Goal: Task Accomplishment & Management: Use online tool/utility

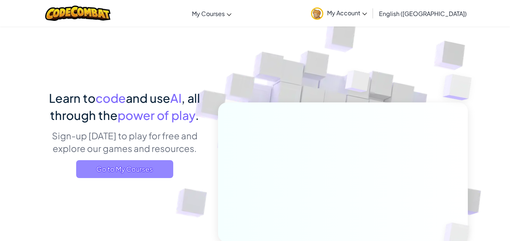
click at [144, 163] on span "Go to My Courses" at bounding box center [124, 169] width 97 height 18
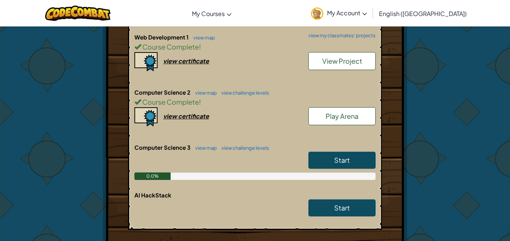
scroll to position [284, 0]
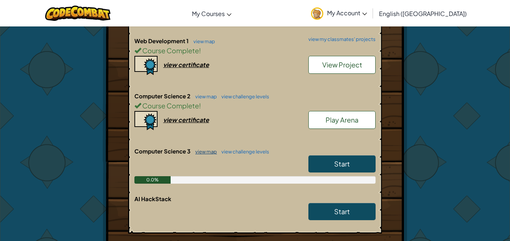
click at [208, 149] on link "view map" at bounding box center [203, 152] width 25 height 6
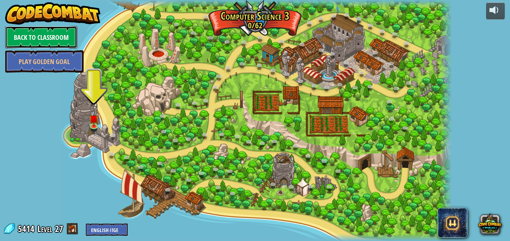
click at [41, 38] on link "Back to Classroom" at bounding box center [41, 37] width 72 height 22
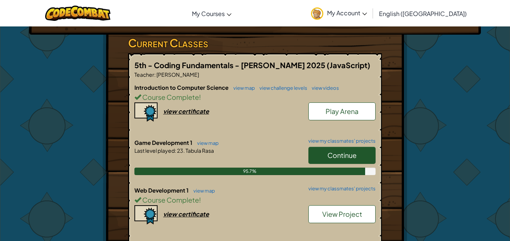
scroll to position [134, 0]
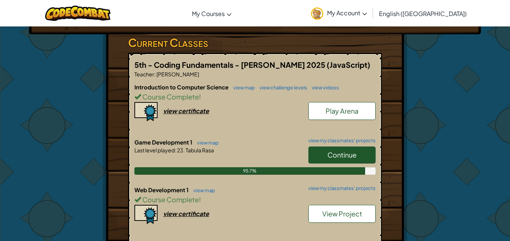
click at [347, 151] on span "Continue" at bounding box center [341, 155] width 29 height 9
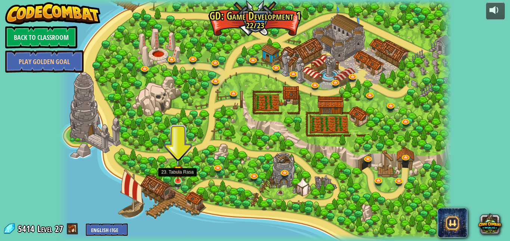
click at [177, 177] on img at bounding box center [178, 171] width 10 height 22
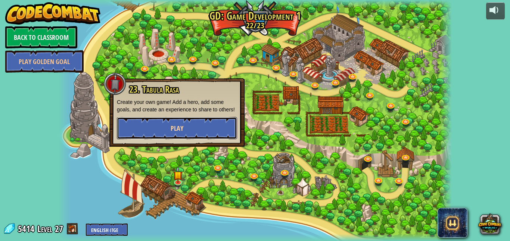
click at [145, 129] on button "Play" at bounding box center [177, 128] width 120 height 22
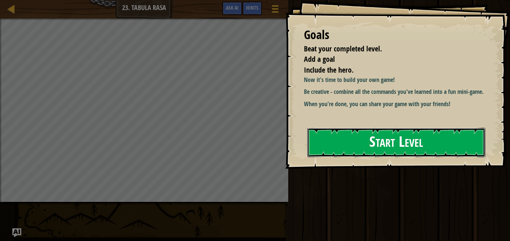
click at [357, 149] on button "Start Level" at bounding box center [396, 142] width 178 height 29
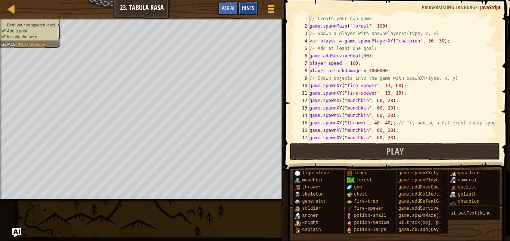
click at [245, 6] on span "Hints" at bounding box center [248, 7] width 12 height 7
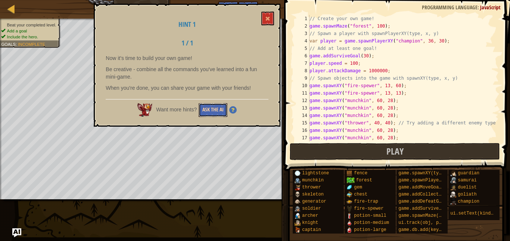
click at [211, 108] on button "Ask the AI" at bounding box center [212, 110] width 29 height 14
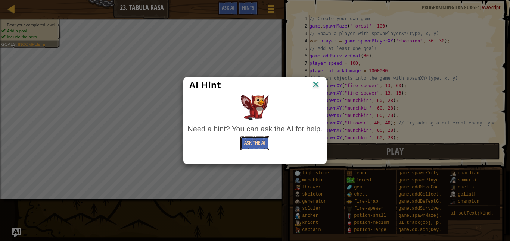
click at [246, 147] on button "Ask the AI" at bounding box center [254, 144] width 29 height 14
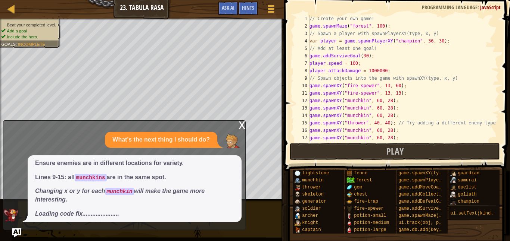
click at [238, 121] on div "x" at bounding box center [241, 124] width 7 height 7
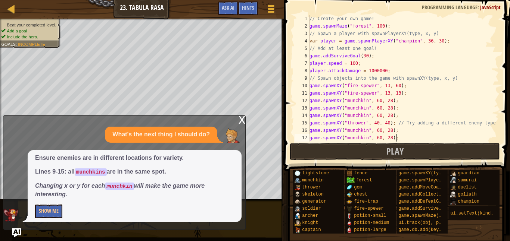
click at [404, 141] on div "// Create your own game! game . spawnMaze ( "forest" , 100 ) ; // Spawn a playe…" at bounding box center [403, 86] width 191 height 142
click at [240, 120] on div "x" at bounding box center [241, 119] width 7 height 7
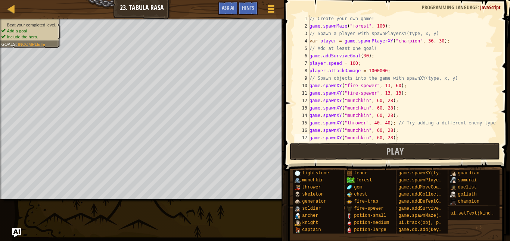
click at [409, 138] on div "// Create your own game! game . spawnMaze ( "forest" , 100 ) ; // Spawn a playe…" at bounding box center [403, 86] width 191 height 142
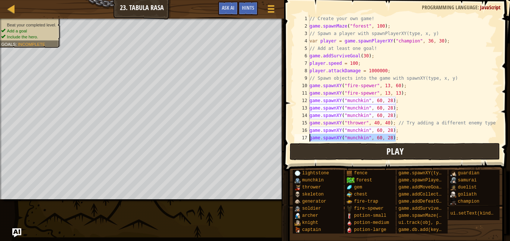
scroll to position [30, 0]
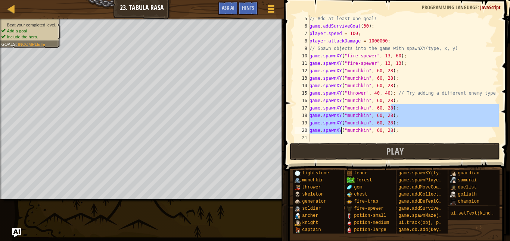
drag, startPoint x: 409, startPoint y: 138, endPoint x: 334, endPoint y: 133, distance: 74.8
click at [334, 133] on div "// Add at least one goal! game . addSurviveGoal ( 30 ) ; player . speed = 100 ;…" at bounding box center [403, 86] width 191 height 142
type textarea "game.spawnXY("munchkin", 60, 28("munchkin", 60, 28);"
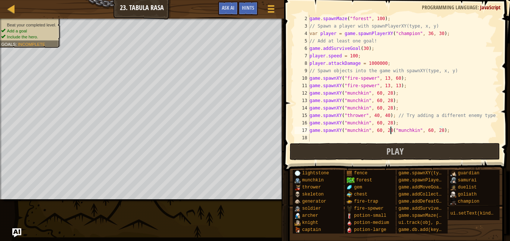
scroll to position [7, 0]
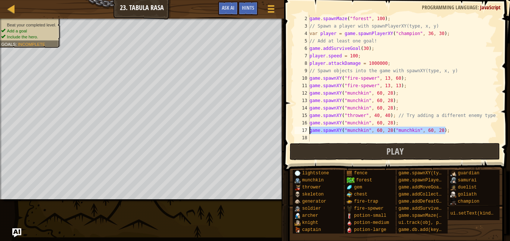
drag, startPoint x: 460, startPoint y: 128, endPoint x: 307, endPoint y: 132, distance: 153.8
click at [307, 132] on div "game.spawnXY("munchkin", 60, 28("munchkin", 60, 28); 2 3 4 5 6 7 8 9 10 11 12 1…" at bounding box center [396, 78] width 206 height 127
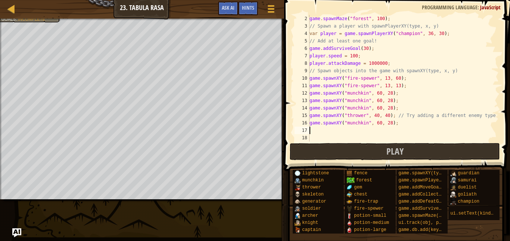
type textarea "game.spawnXY("munchkin", 60, 28);"
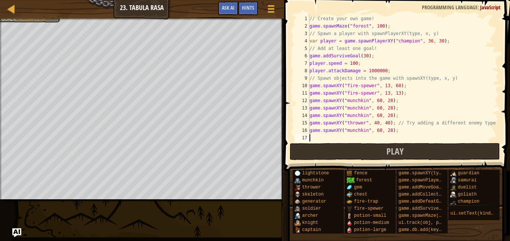
click at [381, 116] on div "// Create your own game! game . spawnMaze ( "forest" , 100 ) ; // Spawn a playe…" at bounding box center [403, 86] width 191 height 142
click at [380, 116] on div "// Create your own game! game . spawnMaze ( "forest" , 100 ) ; // Spawn a playe…" at bounding box center [403, 86] width 191 height 142
click at [363, 123] on div "// Create your own game! game . spawnMaze ( "forest" , 100 ) ; // Spawn a playe…" at bounding box center [403, 86] width 191 height 142
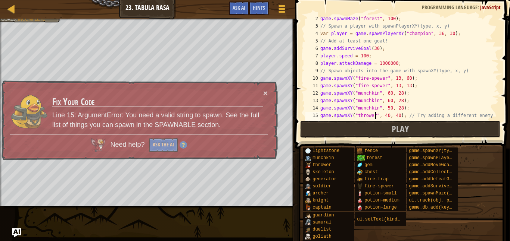
scroll to position [15, 0]
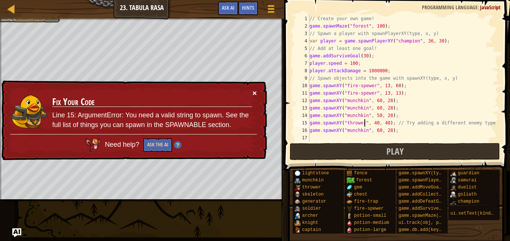
click at [253, 93] on button "×" at bounding box center [254, 93] width 4 height 8
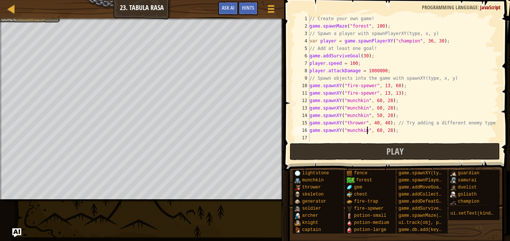
click at [367, 131] on div "// Create your own game! game . spawnMaze ( "forest" , 100 ) ; // Spawn a playe…" at bounding box center [403, 86] width 191 height 142
type textarea "game.spawnXY("munchkin", 60, 28);"
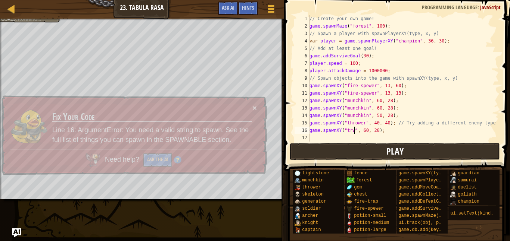
scroll to position [3, 6]
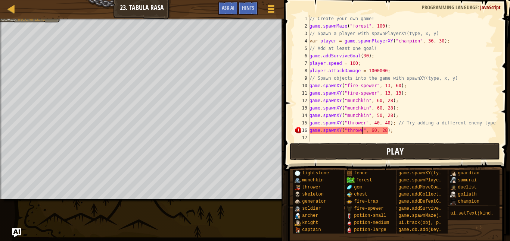
type textarea "game.spawnXY("thrower", 60, 28);"
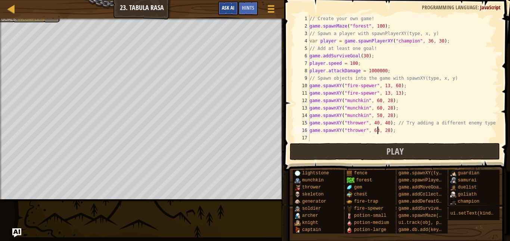
type textarea "game.spawnXY("thrower", 63, 28);"
click at [229, 9] on span "Ask AI" at bounding box center [228, 7] width 13 height 7
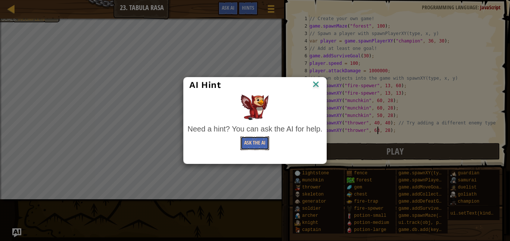
click at [258, 145] on button "Ask the AI" at bounding box center [254, 144] width 29 height 14
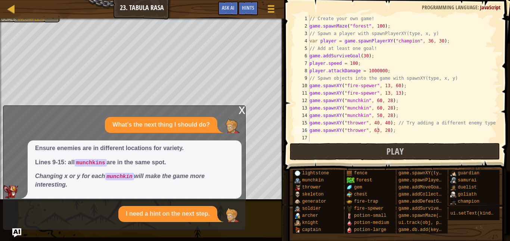
click at [50, 212] on div "I need a hint on the next step." at bounding box center [122, 214] width 238 height 16
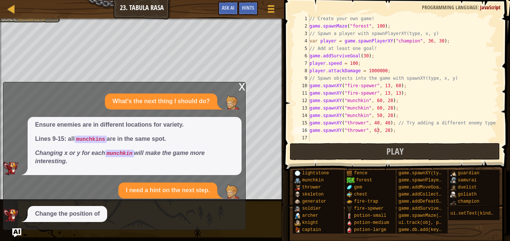
click at [51, 193] on div "I need a hint on the next step." at bounding box center [122, 191] width 238 height 16
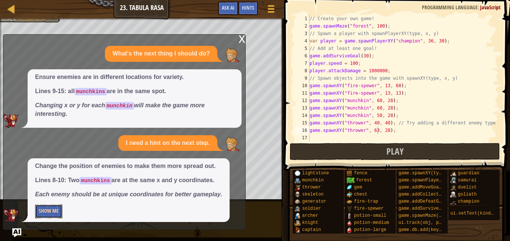
click at [46, 215] on button "Show Me" at bounding box center [48, 212] width 27 height 14
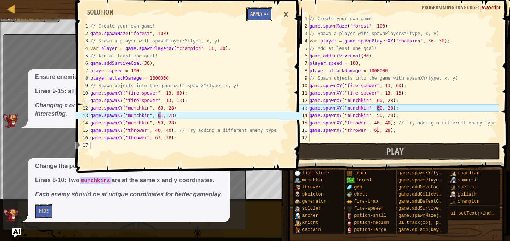
click at [257, 13] on button "Apply =>" at bounding box center [259, 14] width 26 height 14
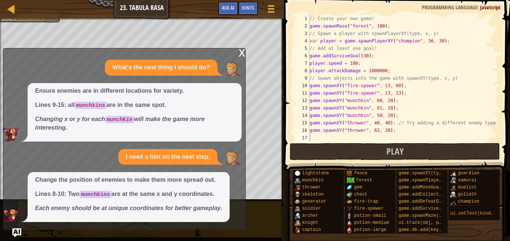
click at [237, 53] on div "x What's the next thing I should do? Ensure enemies are in different locations …" at bounding box center [124, 139] width 243 height 182
click at [240, 52] on div "x" at bounding box center [241, 52] width 7 height 7
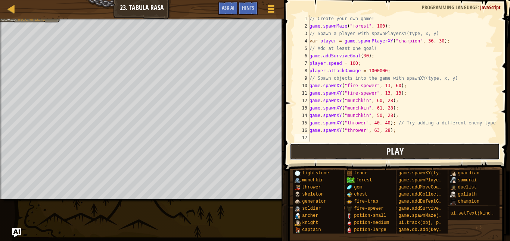
click at [347, 151] on button "Play" at bounding box center [395, 151] width 210 height 17
click at [332, 149] on button "Play" at bounding box center [395, 151] width 210 height 17
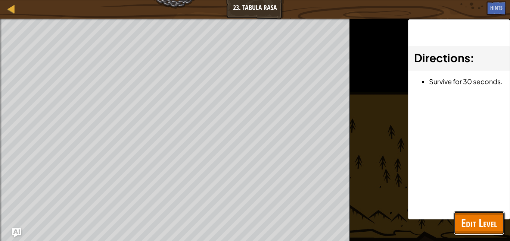
click at [484, 227] on span "Edit Level" at bounding box center [479, 223] width 36 height 15
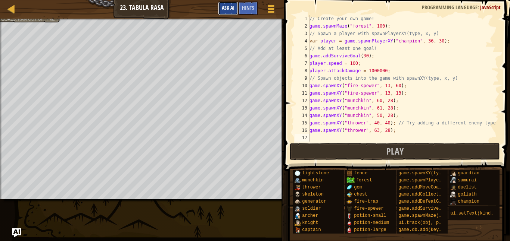
click at [232, 4] on span "Ask AI" at bounding box center [228, 7] width 13 height 7
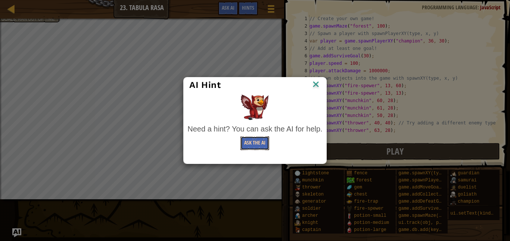
click at [254, 143] on button "Ask the AI" at bounding box center [254, 144] width 29 height 14
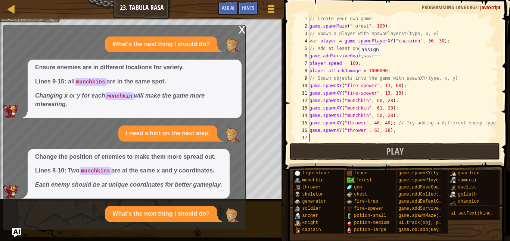
click at [355, 63] on div "// Create your own game! game . spawnMaze ( "forest" , 100 ) ; // Spawn a playe…" at bounding box center [403, 86] width 191 height 142
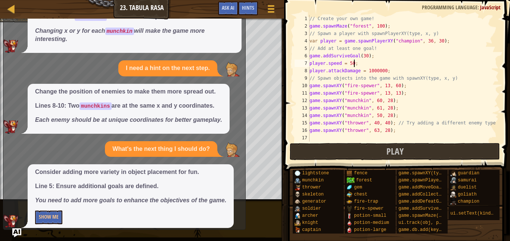
scroll to position [54, 0]
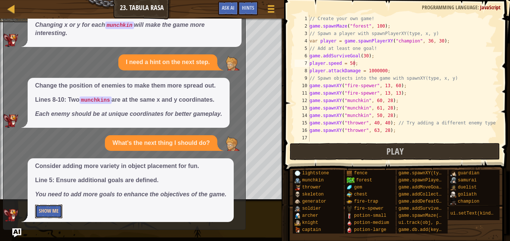
click at [53, 213] on button "Show Me" at bounding box center [48, 212] width 27 height 14
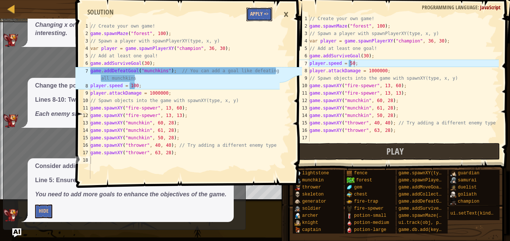
click at [264, 10] on button "Apply =>" at bounding box center [259, 14] width 26 height 14
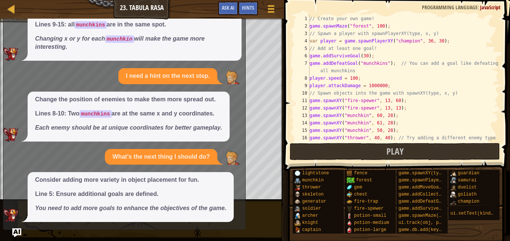
scroll to position [0, 0]
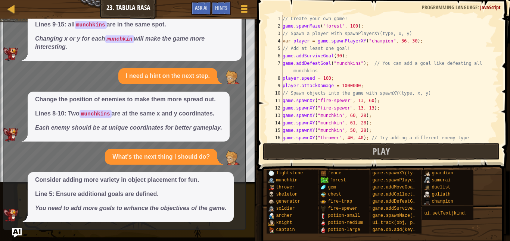
click at [13, 234] on img "Ask AI" at bounding box center [17, 233] width 10 height 10
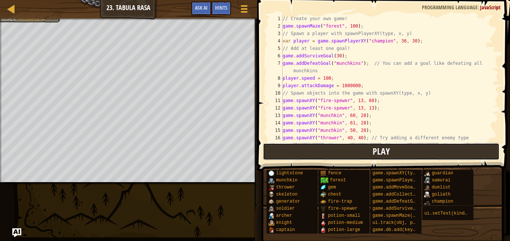
click at [314, 154] on button "Play" at bounding box center [381, 151] width 237 height 17
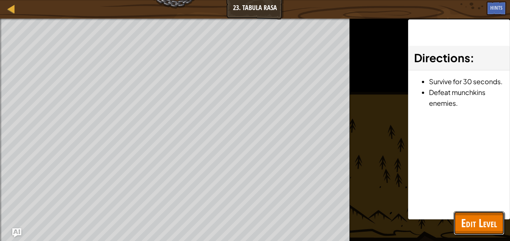
click at [481, 222] on span "Edit Level" at bounding box center [479, 223] width 36 height 15
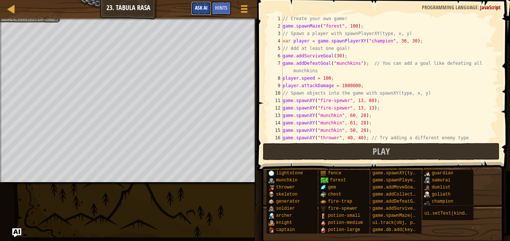
click at [203, 7] on span "Ask AI" at bounding box center [201, 7] width 13 height 7
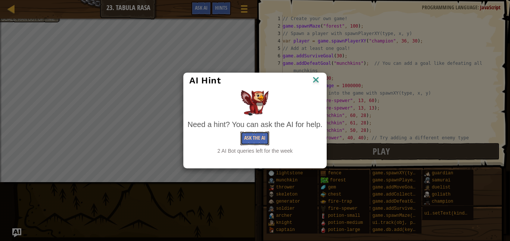
click at [256, 134] on button "Ask the AI" at bounding box center [254, 139] width 29 height 14
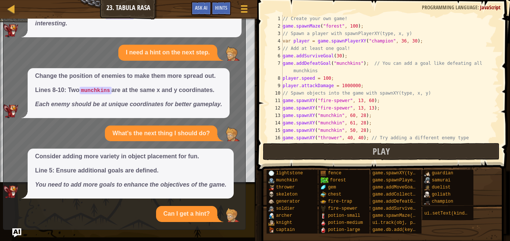
scroll to position [144, 0]
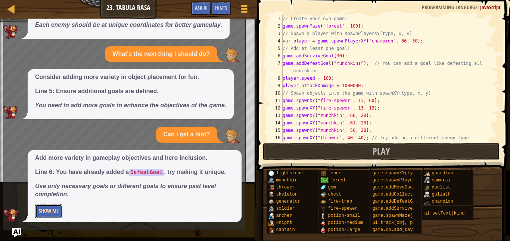
click at [46, 213] on button "Show Me" at bounding box center [48, 212] width 27 height 14
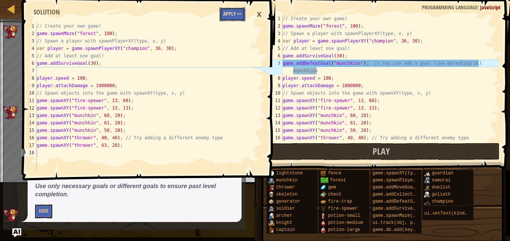
click at [228, 12] on button "Apply =>" at bounding box center [232, 14] width 26 height 14
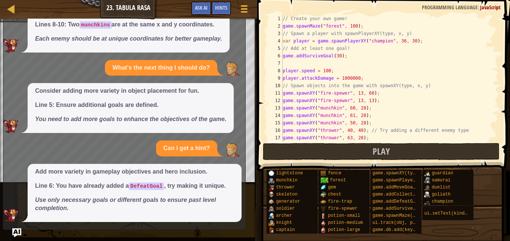
scroll to position [130, 0]
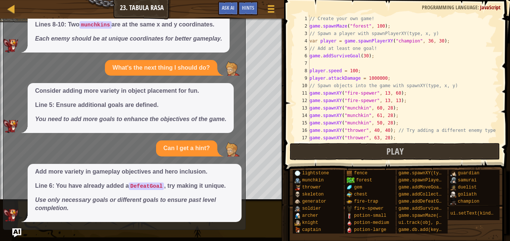
click at [21, 232] on div "Map Game Development 1 23. Tabula Rasa Game Menu Done Hints Ask AI 1 2 3 4 5 6 …" at bounding box center [255, 120] width 510 height 241
click at [21, 231] on img "Ask AI" at bounding box center [17, 233] width 10 height 10
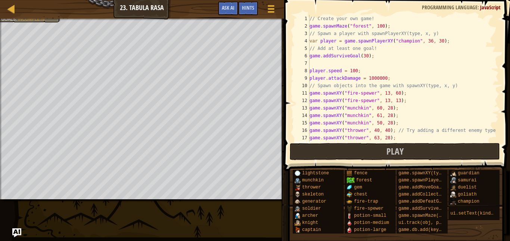
click at [333, 62] on div "// Create your own game! game . spawnMaze ( "forest" , 100 ) ; // Spawn a playe…" at bounding box center [403, 86] width 191 height 142
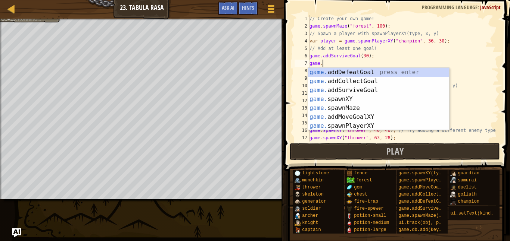
scroll to position [3, 2]
type textarea "game.add"
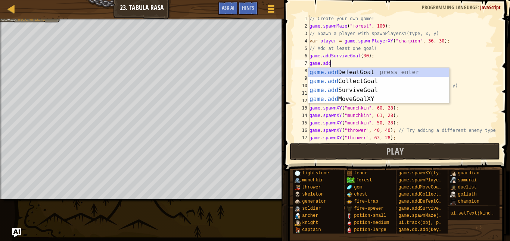
scroll to position [3, 3]
click at [327, 79] on div "game.add DefeatGoal press enter game.add CollectGoal press enter game.add Survi…" at bounding box center [378, 95] width 141 height 54
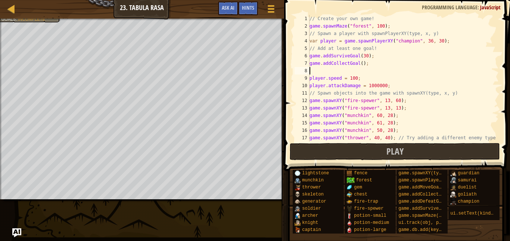
click at [361, 63] on div "// Create your own game! game . spawnMaze ( "forest" , 100 ) ; // Spawn a playe…" at bounding box center [403, 86] width 191 height 142
click at [373, 62] on div "// Create your own game! game . spawnMaze ( "forest" , 100 ) ; // Spawn a playe…" at bounding box center [403, 86] width 191 height 142
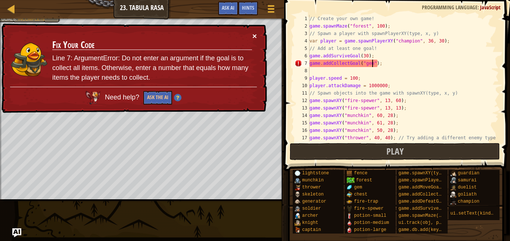
click at [256, 32] on button "×" at bounding box center [254, 36] width 4 height 8
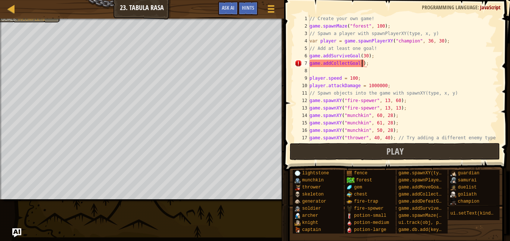
scroll to position [3, 8]
type textarea "game.addCollectGoal(1);"
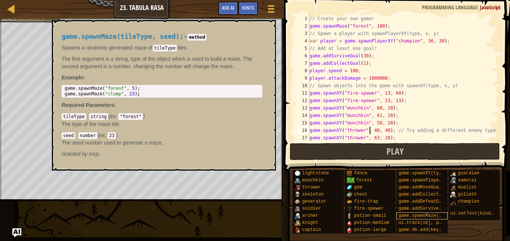
type textarea "game.spawnXY("thrower", 63, 28);"
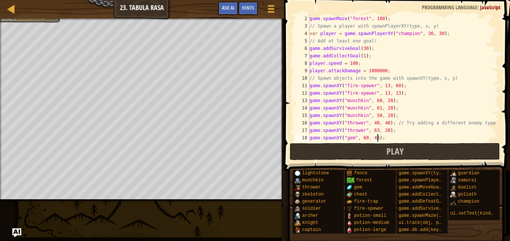
scroll to position [3, 10]
click at [325, 150] on button "Play" at bounding box center [395, 151] width 210 height 17
click at [354, 62] on div "game . spawnMaze ( "forest" , 100 ) ; // Spawn a player with spawnPlayerXY(type…" at bounding box center [403, 86] width 191 height 142
type textarea "player.speed = 50;"
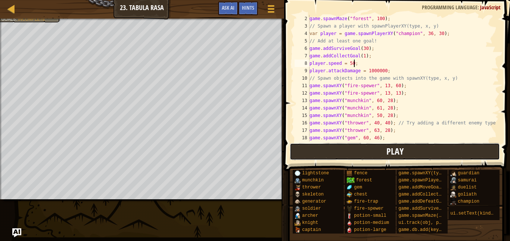
click at [365, 150] on button "Play" at bounding box center [395, 151] width 210 height 17
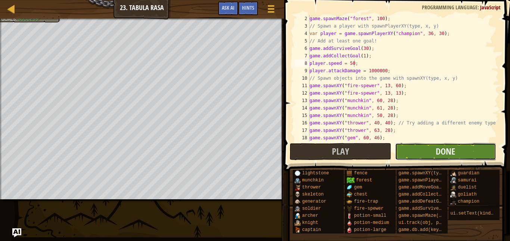
click at [413, 147] on button "Done" at bounding box center [445, 151] width 101 height 17
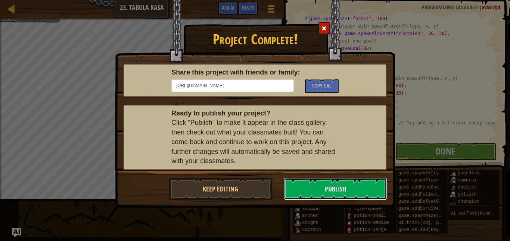
click at [309, 189] on button "Publish" at bounding box center [336, 189] width 104 height 22
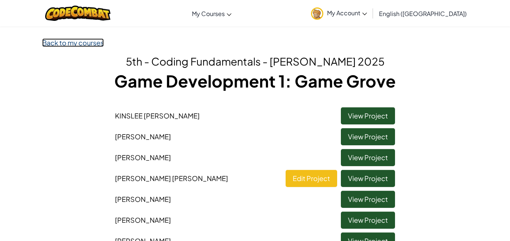
click at [62, 46] on link "Back to my courses" at bounding box center [73, 42] width 62 height 9
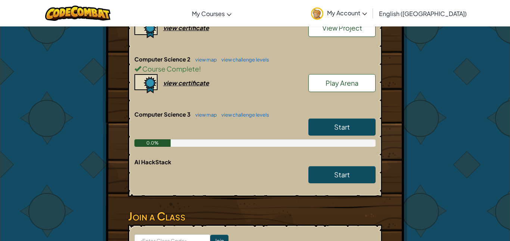
scroll to position [328, 0]
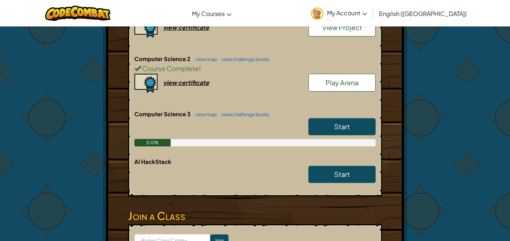
click at [337, 122] on span "Start" at bounding box center [342, 126] width 16 height 9
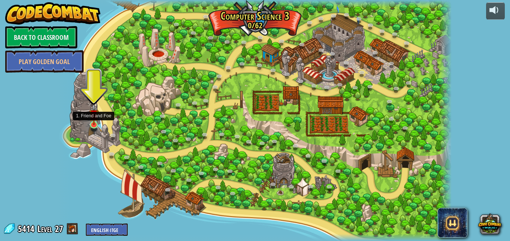
click at [93, 119] on img at bounding box center [94, 115] width 10 height 22
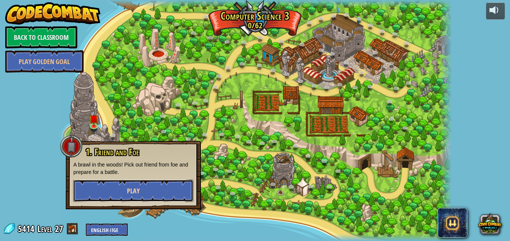
click at [128, 193] on span "Play" at bounding box center [133, 191] width 13 height 9
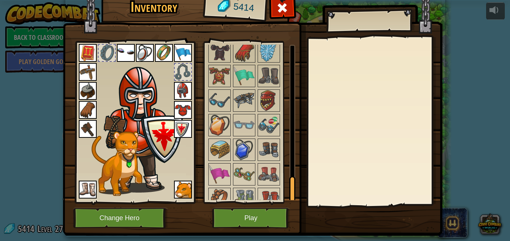
scroll to position [841, 0]
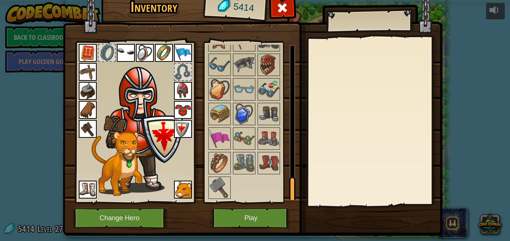
drag, startPoint x: 291, startPoint y: 59, endPoint x: 286, endPoint y: 197, distance: 138.1
click at [286, 197] on div "Available Equip Equip Equip Equip Equip Equip Equip Equip Equip Equip Equip Equ…" at bounding box center [251, 123] width 88 height 156
click at [219, 186] on img at bounding box center [219, 188] width 21 height 21
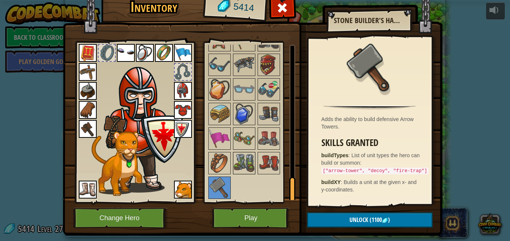
click at [244, 159] on img at bounding box center [244, 163] width 21 height 21
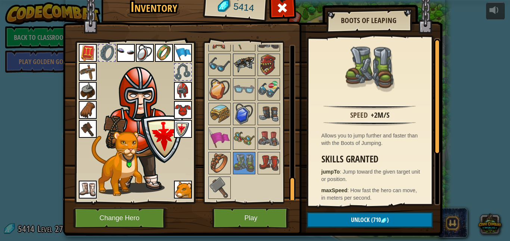
click at [239, 73] on img at bounding box center [244, 64] width 21 height 21
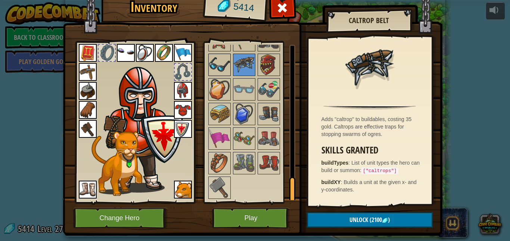
click at [222, 66] on img at bounding box center [219, 64] width 21 height 21
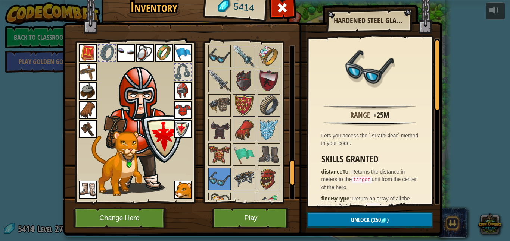
drag, startPoint x: 292, startPoint y: 185, endPoint x: 292, endPoint y: 166, distance: 19.4
click at [292, 166] on div at bounding box center [292, 173] width 6 height 26
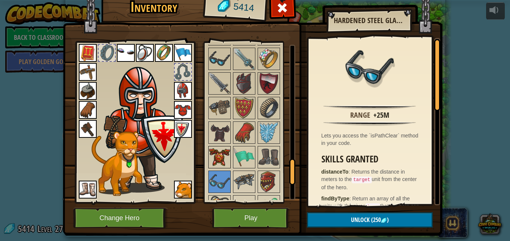
click at [225, 157] on img at bounding box center [219, 157] width 21 height 21
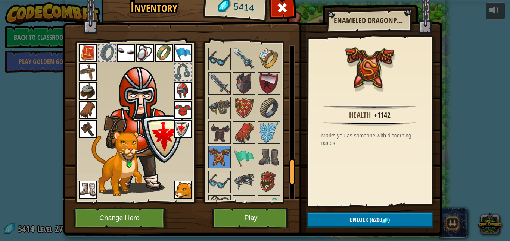
click at [222, 135] on img at bounding box center [219, 132] width 21 height 21
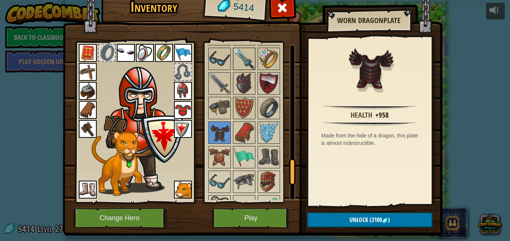
click at [243, 68] on img at bounding box center [244, 59] width 21 height 21
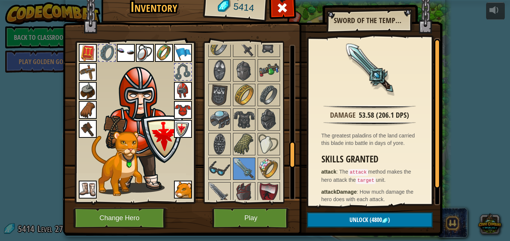
drag, startPoint x: 292, startPoint y: 176, endPoint x: 295, endPoint y: 157, distance: 19.4
click at [295, 157] on div "Inventory 5414 Available Equip Equip Equip Equip Equip Equip Equip Equip Equip …" at bounding box center [254, 114] width 379 height 246
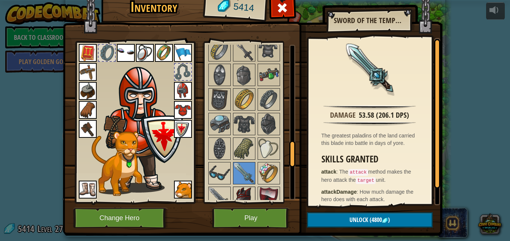
click at [245, 188] on img at bounding box center [244, 198] width 21 height 21
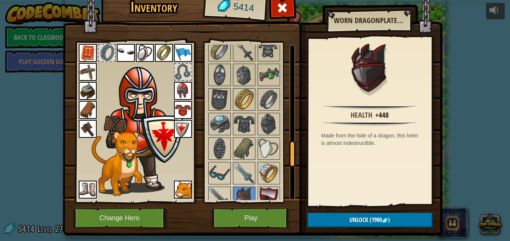
drag, startPoint x: 287, startPoint y: 166, endPoint x: 289, endPoint y: 179, distance: 13.6
click at [289, 179] on div "Available Equip Equip Equip Equip Equip Equip Equip Equip Equip Equip Equip Equ…" at bounding box center [251, 123] width 88 height 156
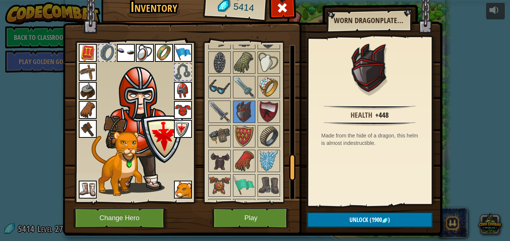
drag, startPoint x: 292, startPoint y: 154, endPoint x: 291, endPoint y: 165, distance: 11.2
click at [291, 165] on div at bounding box center [292, 167] width 6 height 26
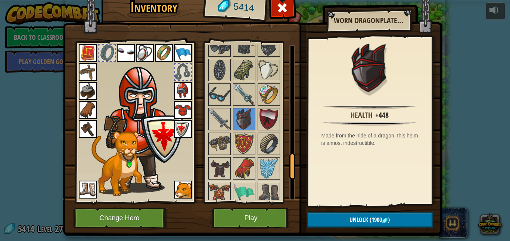
drag, startPoint x: 288, startPoint y: 162, endPoint x: 289, endPoint y: 171, distance: 9.0
click at [289, 171] on div "Available Equip Equip Equip Equip Equip Equip Equip Equip Equip Equip Equip Equ…" at bounding box center [251, 123] width 88 height 156
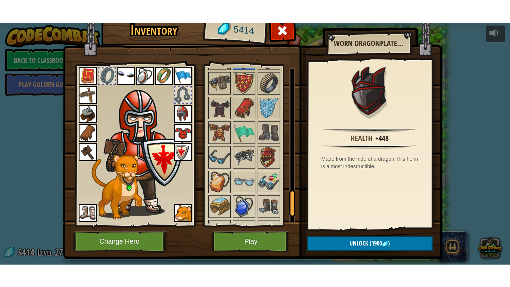
scroll to position [776, 0]
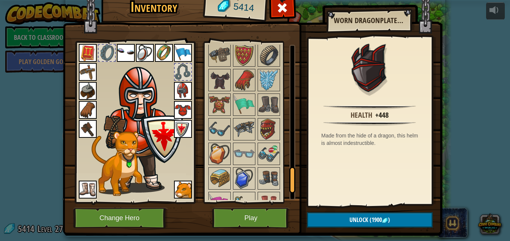
drag, startPoint x: 293, startPoint y: 169, endPoint x: 293, endPoint y: 182, distance: 12.7
click at [293, 182] on div at bounding box center [292, 180] width 6 height 26
click at [268, 125] on img at bounding box center [268, 129] width 21 height 21
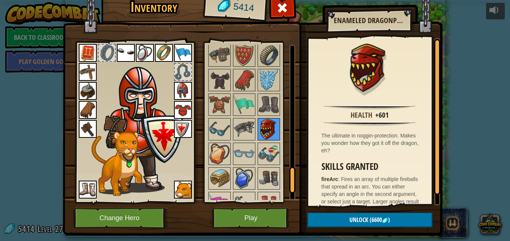
click at [269, 127] on img at bounding box center [268, 129] width 21 height 21
click at [286, 6] on span at bounding box center [282, 8] width 12 height 12
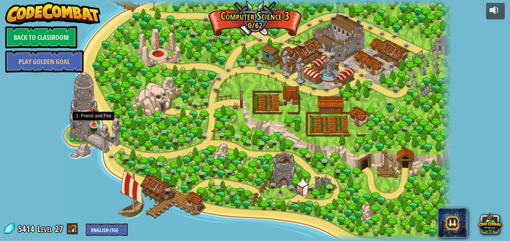
click at [94, 119] on img at bounding box center [94, 115] width 10 height 22
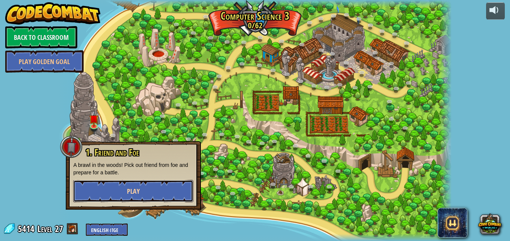
click at [126, 195] on button "Play" at bounding box center [133, 191] width 120 height 22
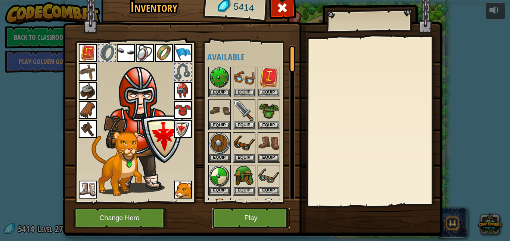
click at [245, 220] on button "Play" at bounding box center [251, 218] width 78 height 21
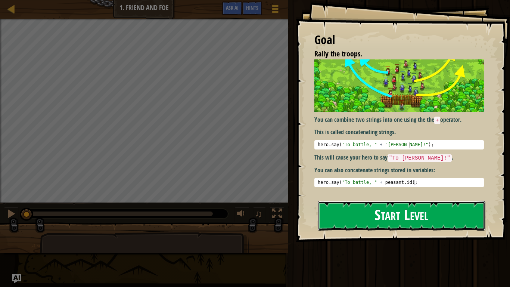
click at [372, 217] on button "Start Level" at bounding box center [401, 215] width 168 height 29
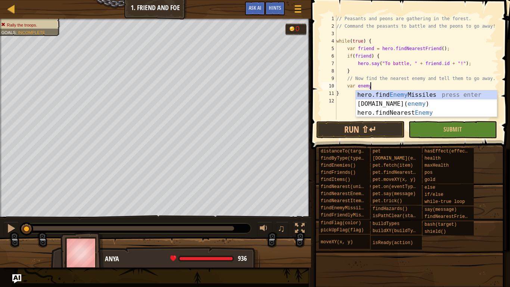
scroll to position [3, 4]
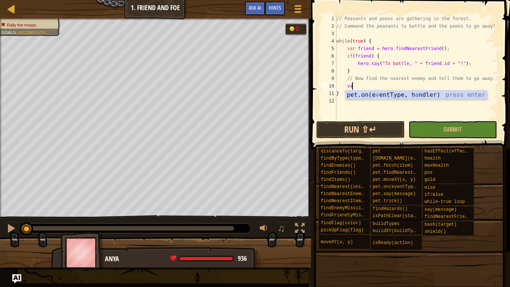
type textarea "v"
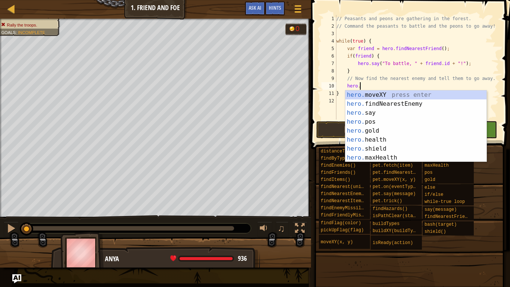
type textarea "hero.f"
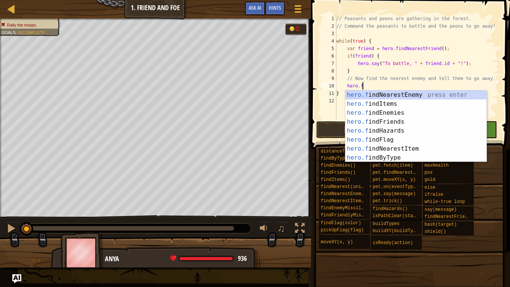
scroll to position [3, 3]
click at [381, 95] on div "hero.f indNearestEnemy press enter hero.f indItems press enter hero.f indEnemie…" at bounding box center [415, 135] width 141 height 90
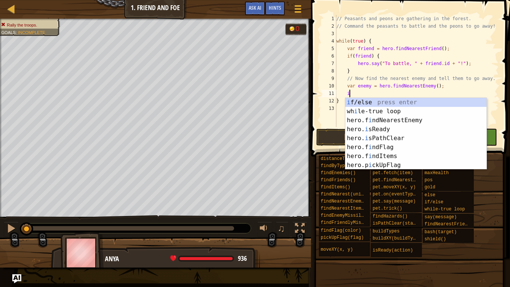
scroll to position [3, 2]
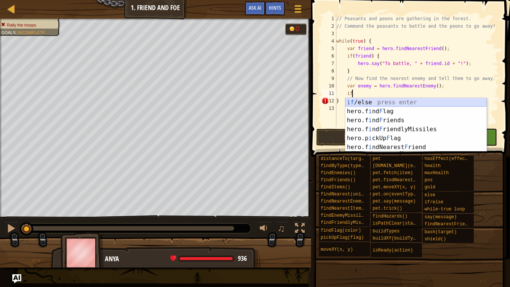
click at [368, 101] on div "if /else press enter hero.f i nd F lag press enter hero.f i nd F riends press e…" at bounding box center [415, 134] width 141 height 72
type textarea "if (enemy) {"
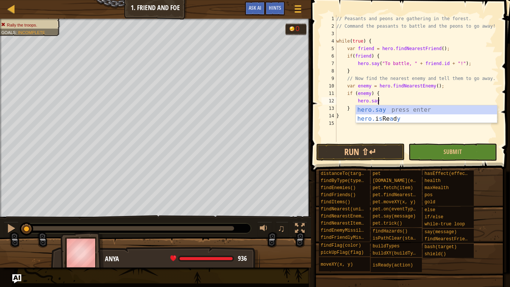
scroll to position [3, 6]
click at [401, 109] on div "hero.say press enter hero. i s Re a d y press enter" at bounding box center [426, 123] width 141 height 36
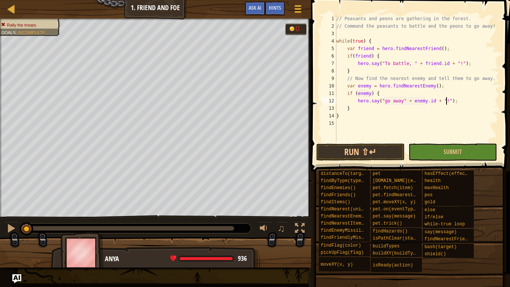
scroll to position [3, 16]
type textarea "hero.say("go away" + [DOMAIN_NAME] + "!");"
click at [363, 149] on button "Run ⇧↵" at bounding box center [360, 151] width 88 height 17
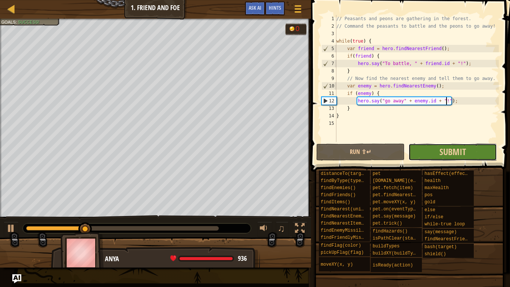
click at [425, 149] on button "Submit" at bounding box center [452, 151] width 88 height 17
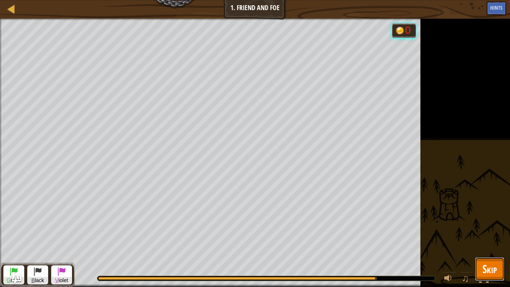
click at [486, 241] on span "Skip" at bounding box center [489, 268] width 15 height 15
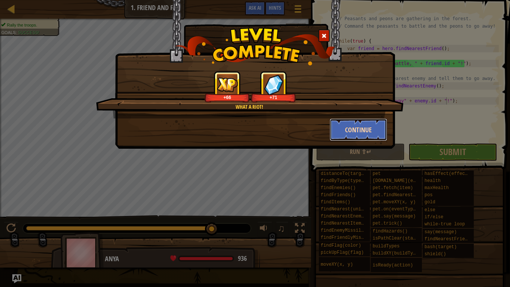
click at [354, 124] on button "Continue" at bounding box center [358, 129] width 58 height 22
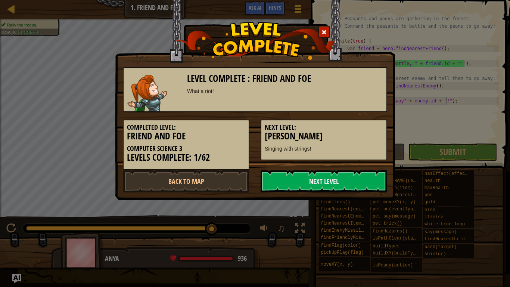
click at [337, 130] on h5 "Next Level:" at bounding box center [324, 126] width 118 height 7
click at [296, 186] on link "Next Level" at bounding box center [323, 181] width 126 height 22
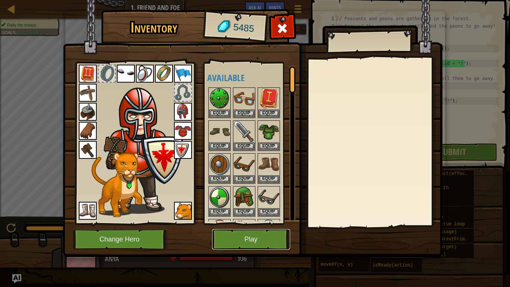
click at [257, 232] on button "Play" at bounding box center [251, 239] width 78 height 21
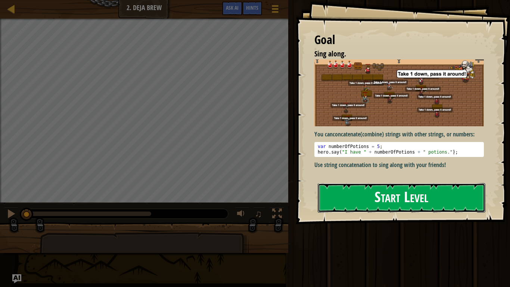
click at [363, 195] on button "Start Level" at bounding box center [401, 197] width 168 height 29
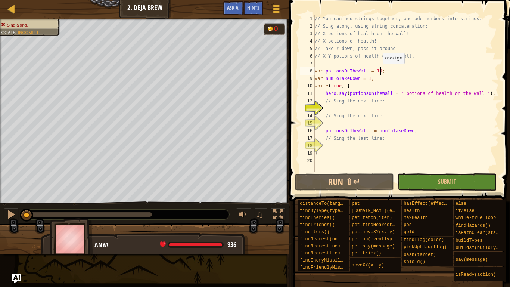
click at [379, 71] on div "// You can add strings together, and add numbers into strings. // Sing along, u…" at bounding box center [405, 101] width 185 height 172
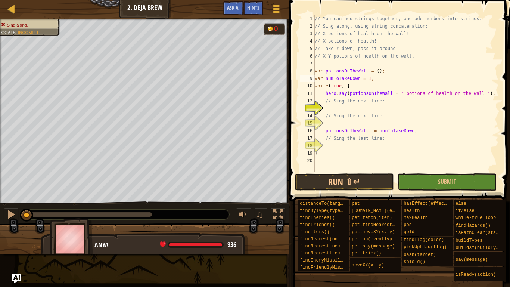
scroll to position [3, 4]
click at [232, 4] on span "Ask AI" at bounding box center [233, 7] width 13 height 7
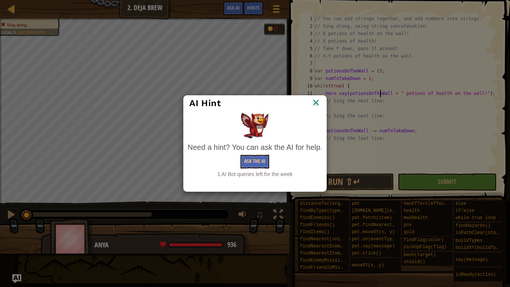
click at [316, 101] on img at bounding box center [316, 102] width 10 height 11
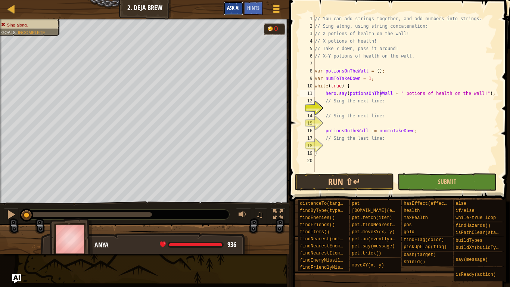
click at [243, 9] on button "Ask AI" at bounding box center [233, 8] width 20 height 14
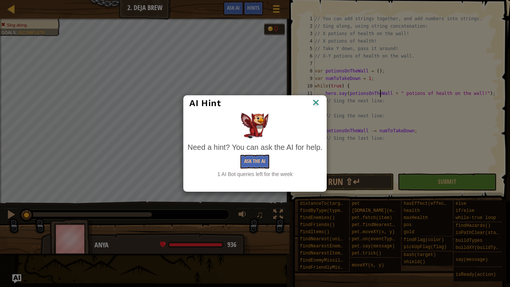
click at [315, 98] on img at bounding box center [316, 102] width 10 height 11
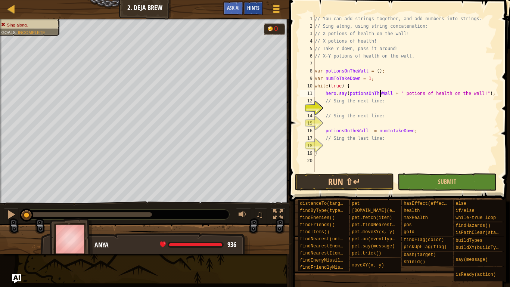
click at [255, 4] on span "Hints" at bounding box center [253, 7] width 12 height 7
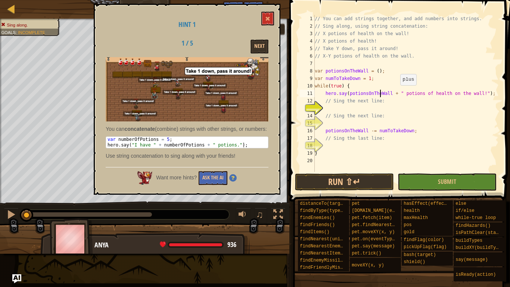
click at [396, 93] on div "// You can add strings together, and add numbers into strings. // Sing along, u…" at bounding box center [405, 101] width 185 height 172
type textarea "// Sing the next line:"
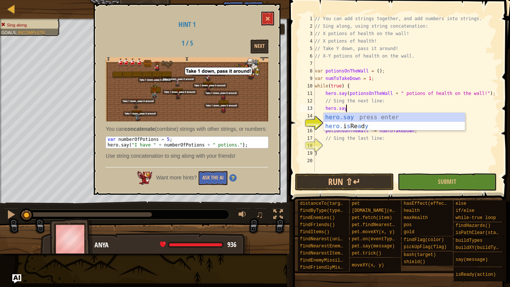
scroll to position [3, 4]
click at [375, 118] on div "hero.say press enter hero. i s Re a d y press enter" at bounding box center [393, 131] width 141 height 36
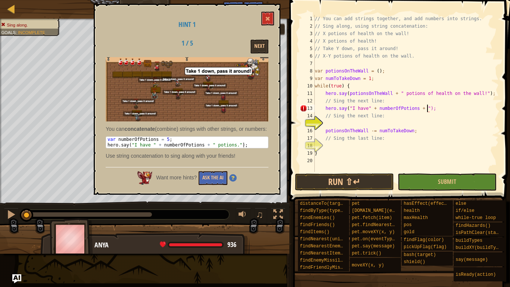
scroll to position [3, 17]
type textarea "hero.say("I have" + numberOfPotions + "potions");"
click at [369, 123] on div "// You can add strings together, and add numbers into strings. // Sing along, u…" at bounding box center [405, 101] width 185 height 172
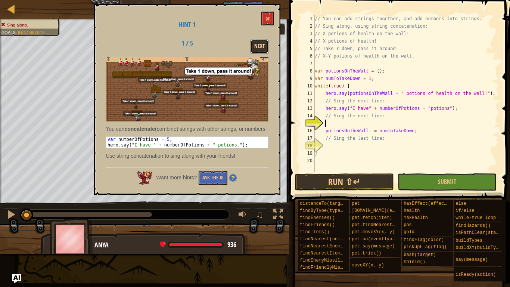
click at [255, 49] on button "Next" at bounding box center [259, 47] width 18 height 14
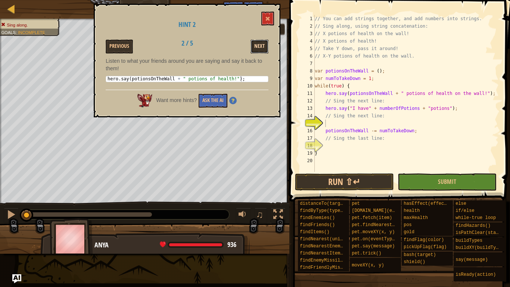
click at [254, 49] on button "Next" at bounding box center [259, 47] width 18 height 14
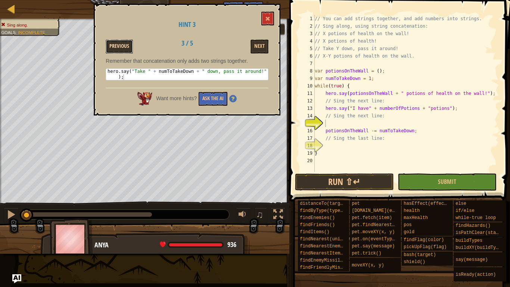
click at [122, 42] on button "Previous" at bounding box center [119, 47] width 27 height 14
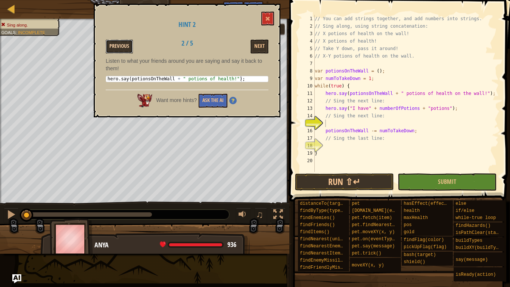
click at [122, 42] on button "Previous" at bounding box center [119, 47] width 27 height 14
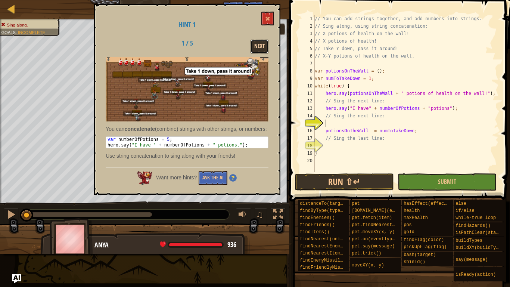
click at [258, 44] on button "Next" at bounding box center [259, 47] width 18 height 14
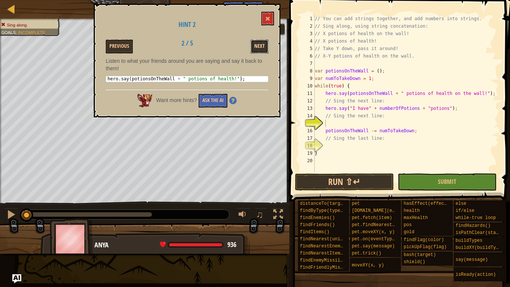
click at [258, 44] on button "Next" at bounding box center [259, 47] width 18 height 14
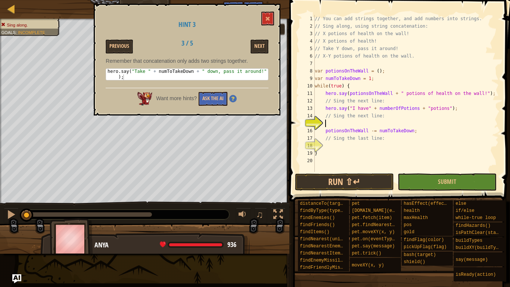
click at [366, 120] on div "// You can add strings together, and add numbers into strings. // Sing along, u…" at bounding box center [405, 101] width 185 height 172
click at [456, 109] on div "// You can add strings together, and add numbers into strings. // Sing along, u…" at bounding box center [405, 101] width 185 height 172
type textarea "hero.say("I have" + numberOfPotions + "potions");"
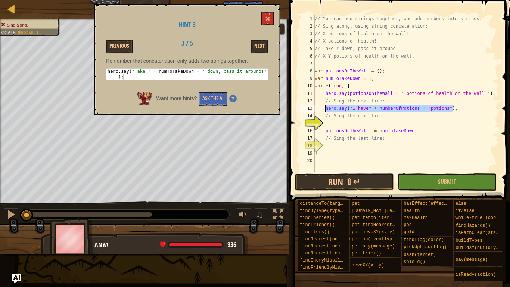
drag, startPoint x: 456, startPoint y: 110, endPoint x: 325, endPoint y: 110, distance: 130.6
click at [325, 110] on div "// You can add strings together, and add numbers into strings. // Sing along, u…" at bounding box center [405, 101] width 185 height 172
click at [120, 47] on button "Previous" at bounding box center [119, 47] width 27 height 14
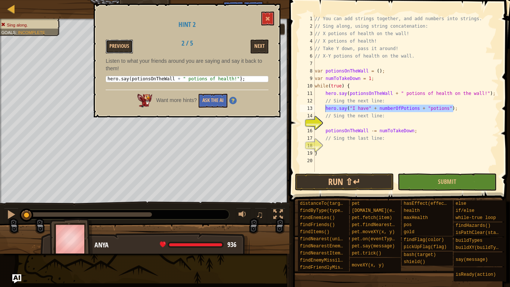
click at [120, 47] on button "Previous" at bounding box center [119, 47] width 27 height 14
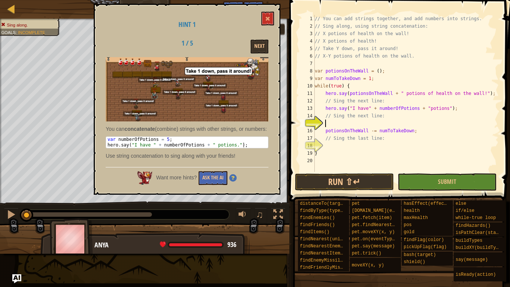
click at [365, 122] on div "// You can add strings together, and add numbers into strings. // Sing along, u…" at bounding box center [405, 101] width 185 height 172
click at [377, 72] on div "// You can add strings together, and add numbers into strings. // Sing along, u…" at bounding box center [405, 101] width 185 height 172
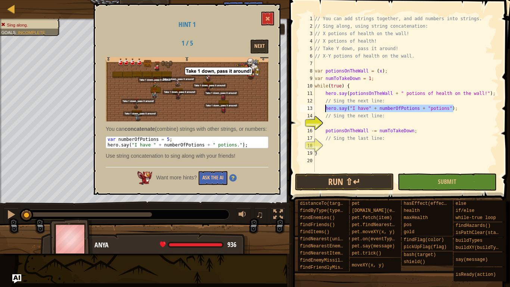
drag, startPoint x: 454, startPoint y: 109, endPoint x: 326, endPoint y: 107, distance: 128.7
click at [326, 107] on div "// You can add strings together, and add numbers into strings. // Sing along, u…" at bounding box center [405, 101] width 185 height 172
click at [262, 44] on button "Next" at bounding box center [259, 47] width 18 height 14
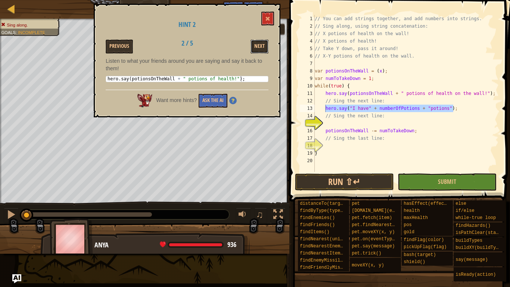
click at [262, 44] on button "Next" at bounding box center [259, 47] width 18 height 14
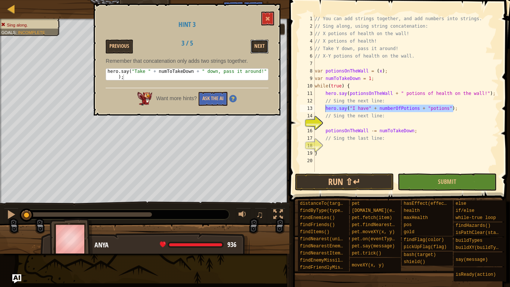
click at [262, 44] on button "Next" at bounding box center [259, 47] width 18 height 14
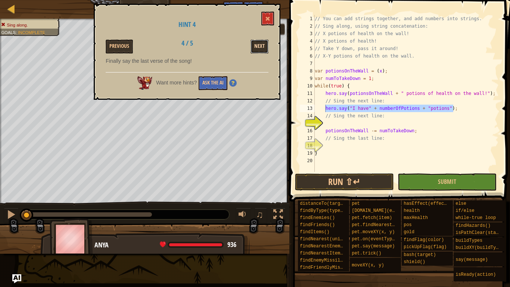
click at [261, 44] on button "Next" at bounding box center [259, 47] width 18 height 14
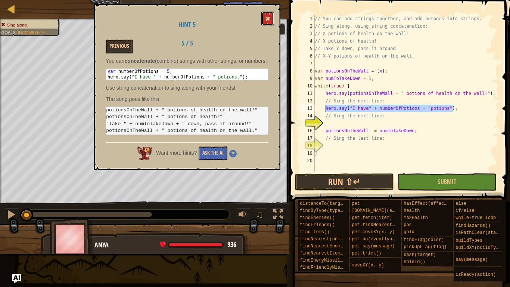
click at [263, 18] on button at bounding box center [267, 19] width 13 height 14
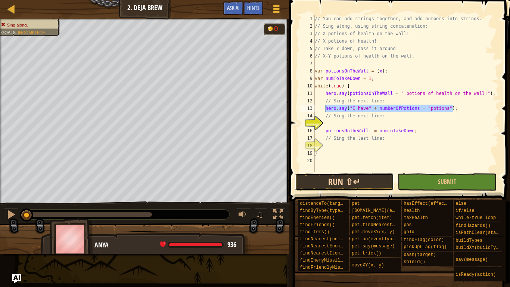
click at [354, 189] on button "Run ⇧↵" at bounding box center [344, 181] width 99 height 17
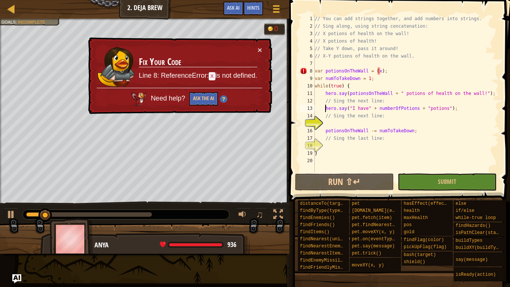
click at [258, 44] on div "× Fix Your Code Line 8: ReferenceError: x is not defined. Need help? Ask the AI" at bounding box center [179, 75] width 185 height 77
click at [259, 48] on button "×" at bounding box center [259, 50] width 4 height 8
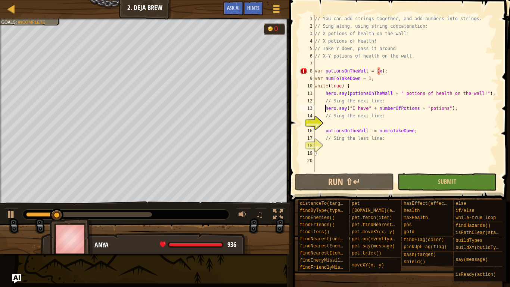
click at [380, 73] on div "// You can add strings together, and add numbers into strings. // Sing along, u…" at bounding box center [405, 101] width 185 height 172
type textarea "var potionsOnTheWall = ("x");"
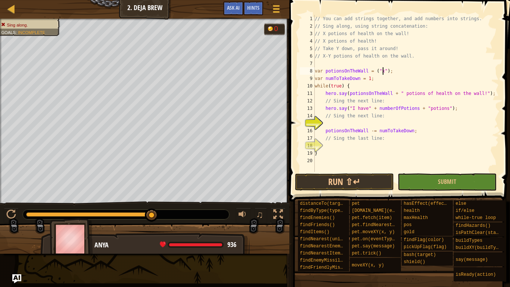
click at [343, 123] on div "// You can add strings together, and add numbers into strings. // Sing along, u…" at bounding box center [405, 101] width 185 height 172
type textarea "// Sing the last line:"
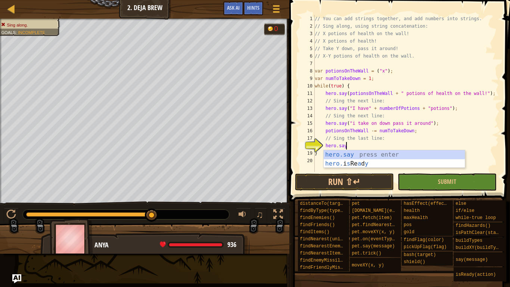
scroll to position [3, 4]
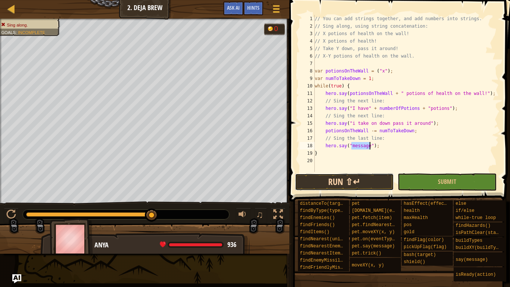
click at [322, 179] on button "Run ⇧↵" at bounding box center [344, 181] width 99 height 17
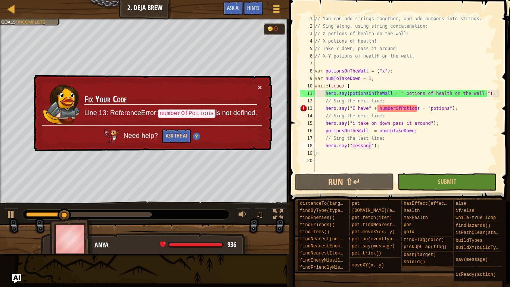
click at [417, 109] on div "// You can add strings together, and add numbers into strings. // Sing along, u…" at bounding box center [405, 101] width 185 height 172
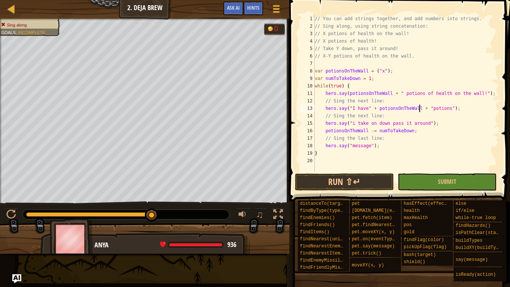
scroll to position [3, 15]
click at [369, 146] on div "// You can add strings together, and add numbers into strings. // Sing along, u…" at bounding box center [405, 101] width 185 height 172
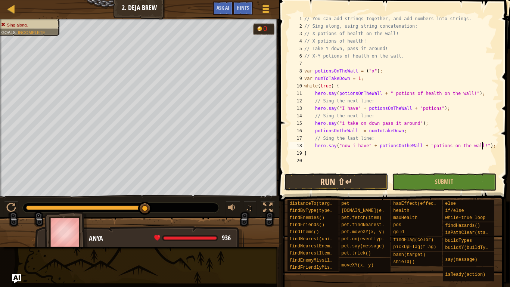
click at [370, 177] on button "Run ⇧↵" at bounding box center [336, 181] width 104 height 17
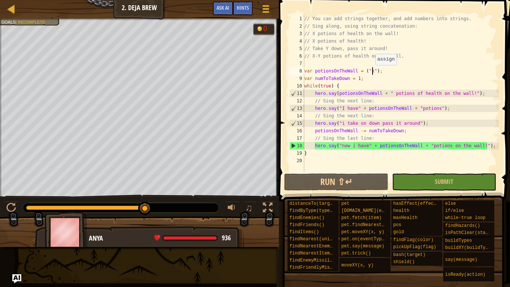
click at [371, 72] on div "// You can add strings together, and add numbers into strings. // Sing along, u…" at bounding box center [401, 101] width 196 height 172
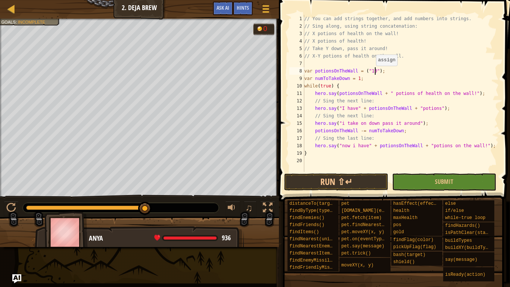
scroll to position [3, 10]
click at [373, 180] on button "Run ⇧↵" at bounding box center [336, 181] width 104 height 17
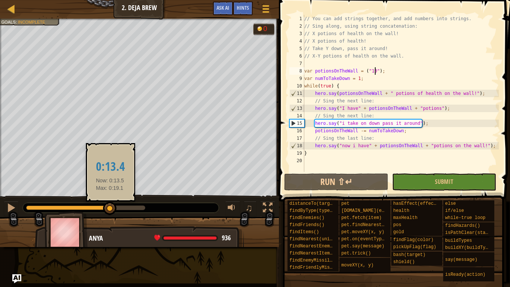
click at [108, 0] on body "Map Computer Science 3 2. Deja Brew Game Menu Done Hints Ask AI 1 ההההההההההההה…" at bounding box center [255, 0] width 510 height 0
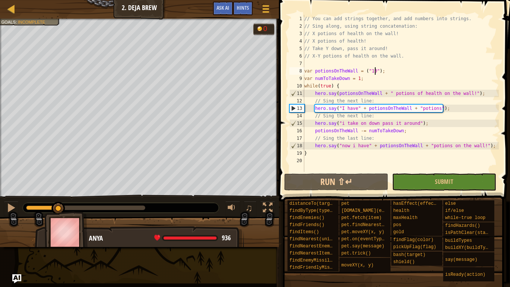
drag, startPoint x: 113, startPoint y: 204, endPoint x: 60, endPoint y: 199, distance: 53.6
click at [60, 199] on div "♫" at bounding box center [139, 205] width 279 height 22
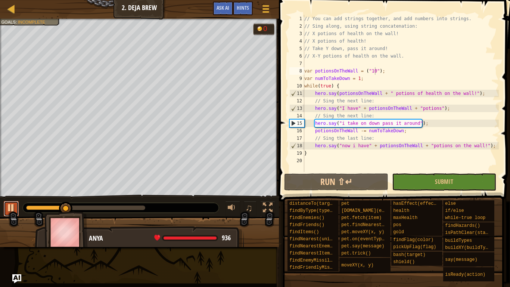
click at [9, 209] on div at bounding box center [11, 208] width 10 height 10
click at [342, 123] on div "// You can add strings together, and add numbers into strings. // Sing along, u…" at bounding box center [401, 101] width 196 height 172
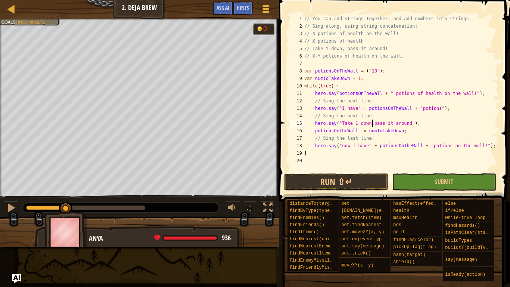
scroll to position [3, 10]
click at [334, 181] on button "Run ⇧↵" at bounding box center [336, 181] width 104 height 17
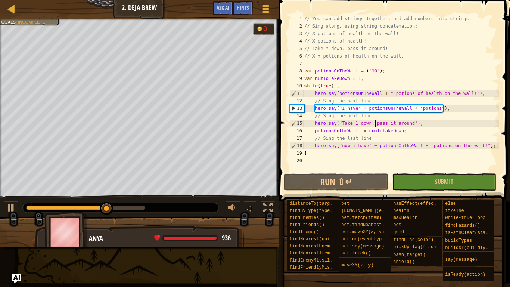
click at [356, 109] on div "// You can add strings together, and add numbers into strings. // Sing along, u…" at bounding box center [401, 101] width 196 height 172
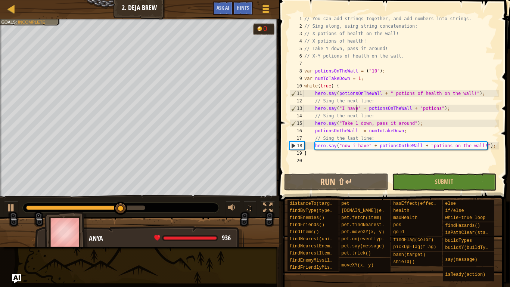
click at [361, 107] on div "// You can add strings together, and add numbers into strings. // Sing along, u…" at bounding box center [401, 101] width 196 height 172
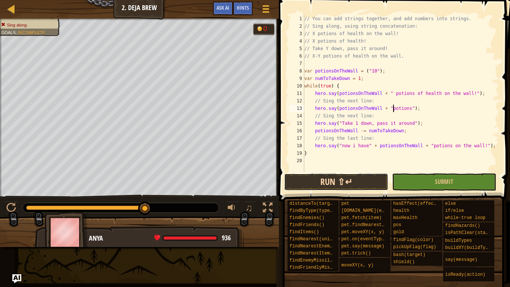
click at [312, 180] on button "Run ⇧↵" at bounding box center [336, 181] width 104 height 17
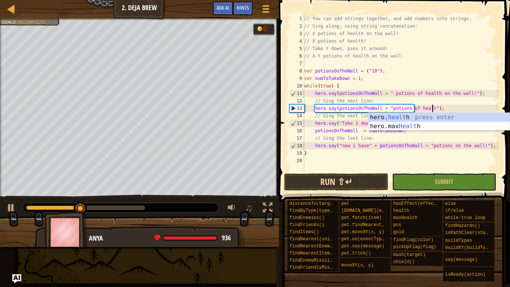
scroll to position [3, 19]
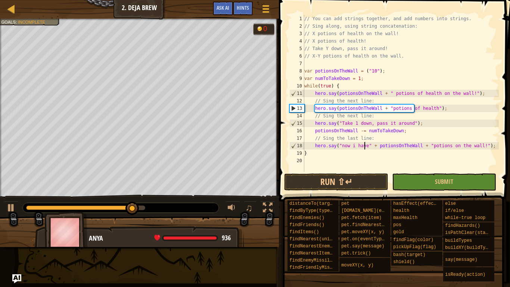
click at [365, 145] on div "// You can add strings together, and add numbers into strings. // Sing along, u…" at bounding box center [401, 101] width 196 height 172
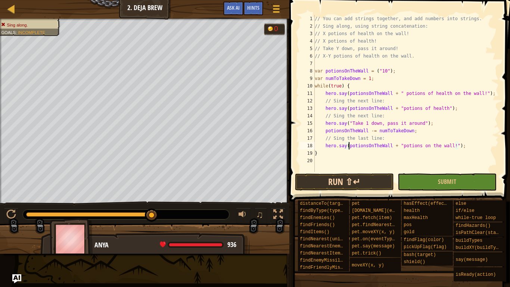
type textarea "hero.say(potionsOnTheWall + "potions on the wall!");"
click at [353, 177] on button "Run ⇧↵" at bounding box center [344, 181] width 99 height 17
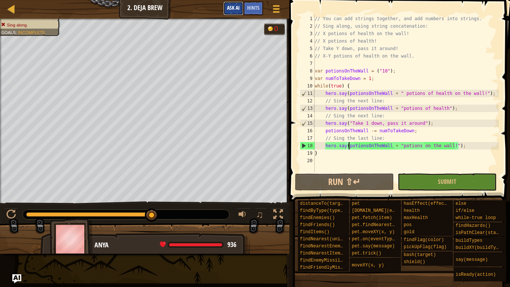
click at [230, 6] on span "Ask AI" at bounding box center [233, 7] width 13 height 7
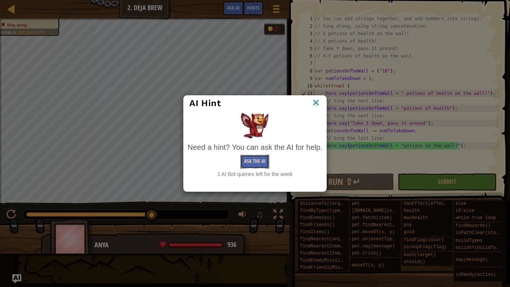
click at [249, 164] on button "Ask the AI" at bounding box center [254, 161] width 29 height 14
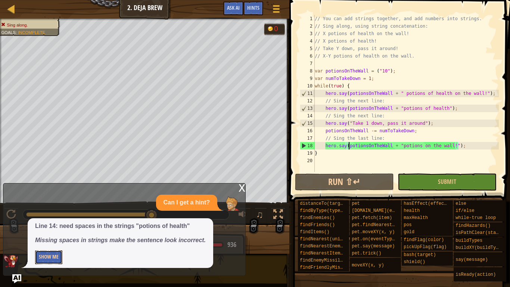
click at [49, 241] on button "Show Me" at bounding box center [48, 257] width 27 height 14
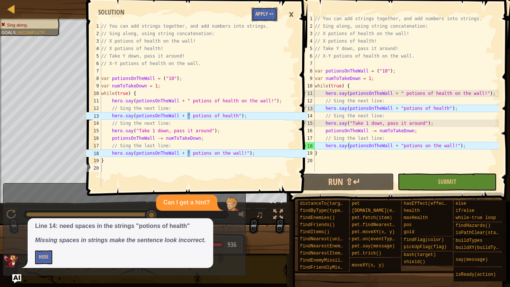
click at [261, 15] on button "Apply =>" at bounding box center [264, 14] width 26 height 14
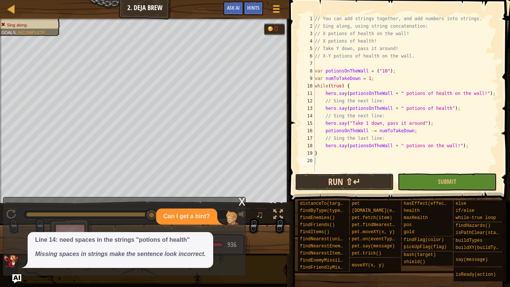
click at [315, 179] on button "Run ⇧↵" at bounding box center [344, 181] width 99 height 17
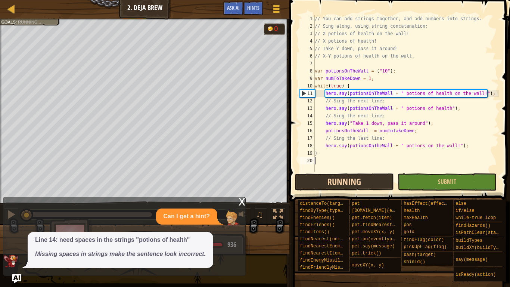
scroll to position [3, 0]
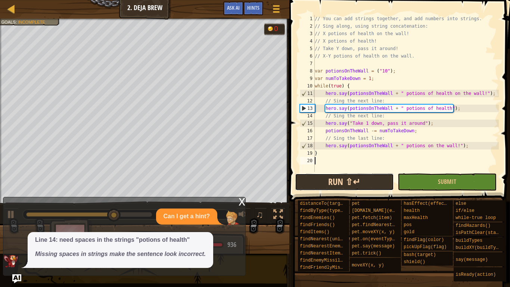
click at [315, 179] on button "Run ⇧↵" at bounding box center [344, 181] width 99 height 17
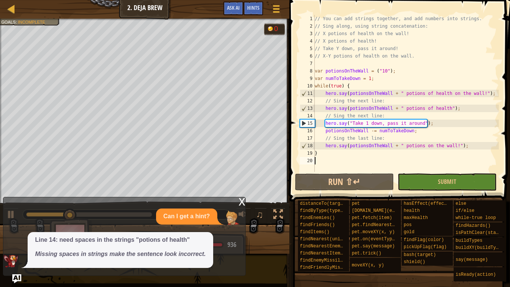
click at [241, 197] on div "x" at bounding box center [241, 200] width 7 height 7
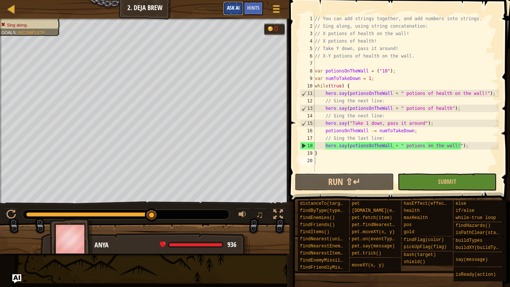
click at [232, 10] on span "Ask AI" at bounding box center [233, 7] width 13 height 7
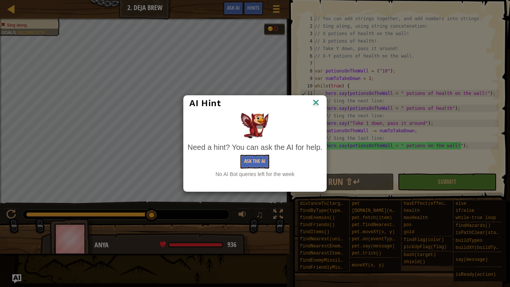
click at [316, 105] on img at bounding box center [316, 102] width 10 height 11
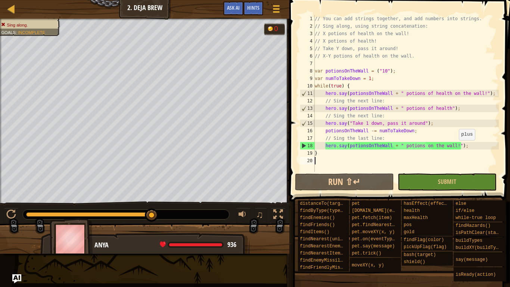
click at [455, 147] on div "// You can add strings together, and add numbers into strings. // Sing along, u…" at bounding box center [405, 101] width 185 height 172
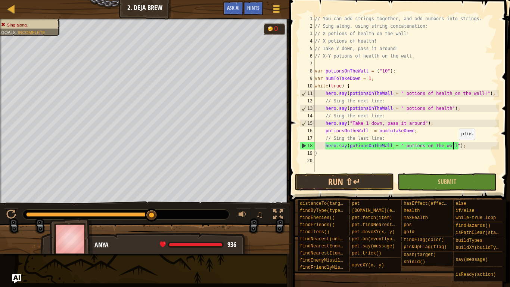
scroll to position [3, 21]
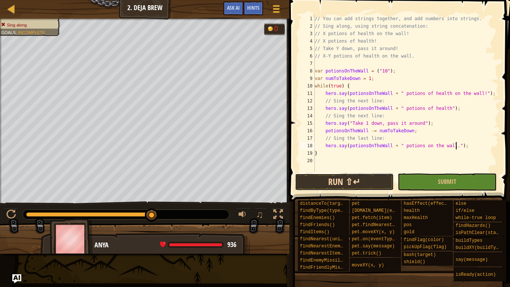
click at [360, 185] on button "Run ⇧↵" at bounding box center [344, 181] width 99 height 17
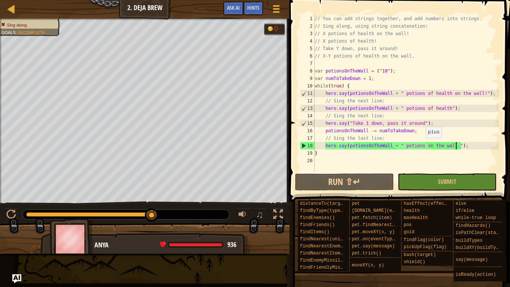
click at [422, 145] on div "// You can add strings together, and add numbers into strings. // Sing along, u…" at bounding box center [405, 101] width 185 height 172
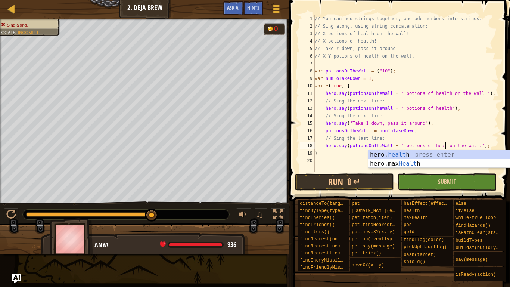
scroll to position [3, 19]
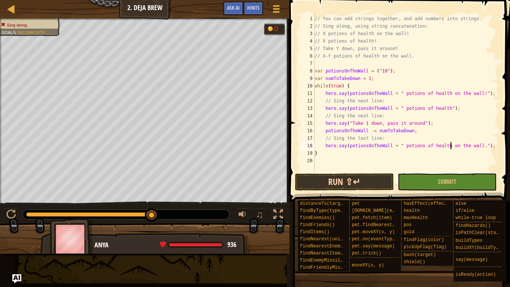
type textarea "hero.say(potionsOnTheWall + " potions of health on the wall.");"
click at [384, 179] on button "Run ⇧↵" at bounding box center [344, 181] width 99 height 17
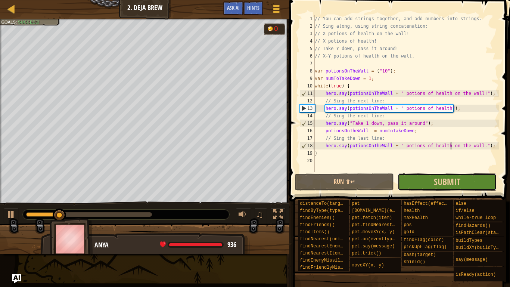
click at [432, 182] on button "Submit" at bounding box center [446, 181] width 99 height 17
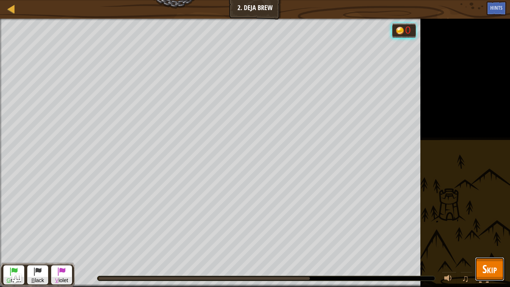
click at [494, 241] on span "Skip" at bounding box center [489, 268] width 15 height 15
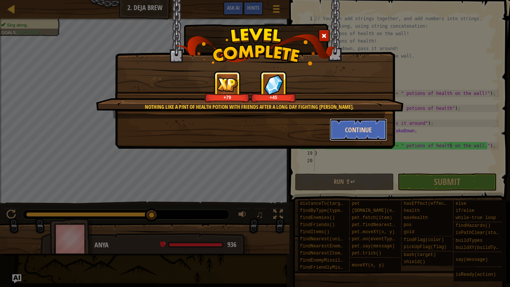
click at [354, 125] on button "Continue" at bounding box center [358, 129] width 58 height 22
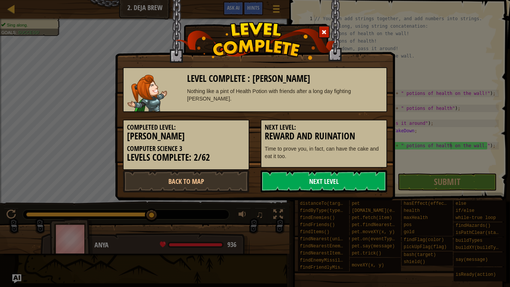
click at [303, 183] on link "Next Level" at bounding box center [323, 181] width 126 height 22
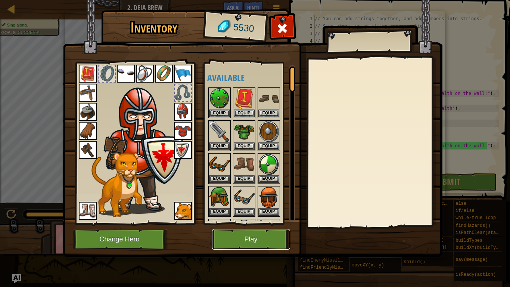
click at [262, 238] on button "Play" at bounding box center [251, 239] width 78 height 21
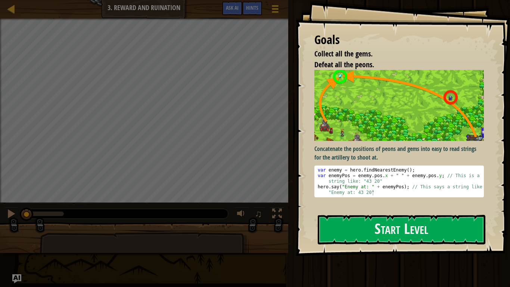
type textarea "hero.say("Enemy at: " + enemyPos); // This says a string like: "Enemy at: 43 20""
drag, startPoint x: 380, startPoint y: 191, endPoint x: 376, endPoint y: 194, distance: 5.0
click at [376, 194] on div "var enemy = hero . findNearestEnemy ( ) ; var enemyPos = enemy . pos . x + " " …" at bounding box center [399, 189] width 166 height 45
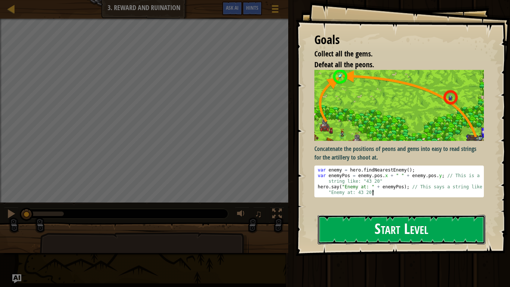
click at [389, 232] on button "Start Level" at bounding box center [401, 229] width 168 height 29
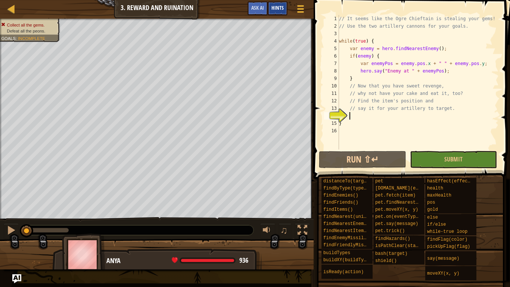
click at [283, 4] on div "Hints" at bounding box center [277, 8] width 20 height 14
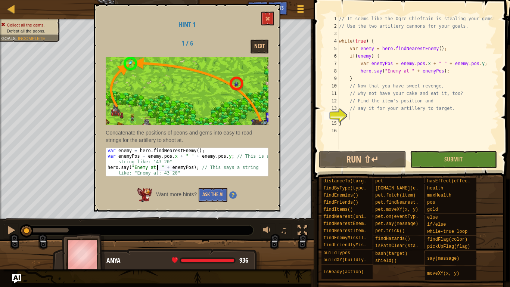
click at [180, 170] on div "var enemy = hero . findNearestEnemy ( ) ; var enemyPos = enemy . pos . x + " " …" at bounding box center [187, 170] width 162 height 45
drag, startPoint x: 180, startPoint y: 173, endPoint x: 121, endPoint y: 157, distance: 61.4
click at [121, 157] on div "var enemy = hero . findNearestEnemy ( ) ; var enemyPos = enemy . pos . x + " " …" at bounding box center [187, 170] width 162 height 45
drag, startPoint x: 103, startPoint y: 149, endPoint x: 109, endPoint y: 149, distance: 6.0
click at [109, 149] on div "Hint 1 1 / 6 Next Concatenate the positions of peons and gems into easy to read…" at bounding box center [187, 107] width 187 height 207
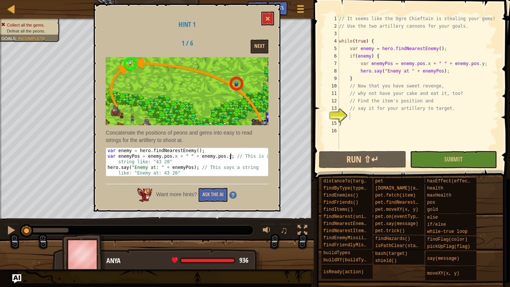
drag, startPoint x: 107, startPoint y: 149, endPoint x: 239, endPoint y: 155, distance: 131.5
click at [239, 155] on div "var enemy = hero . findNearestEnemy ( ) ; var enemyPos = enemy . pos . x + " " …" at bounding box center [187, 170] width 162 height 45
type textarea "var enemy = hero.findNearestEnemy(); var enemyPos = enemy.pos.x + " " + enemy.p…"
click at [256, 41] on button "Next" at bounding box center [259, 47] width 18 height 14
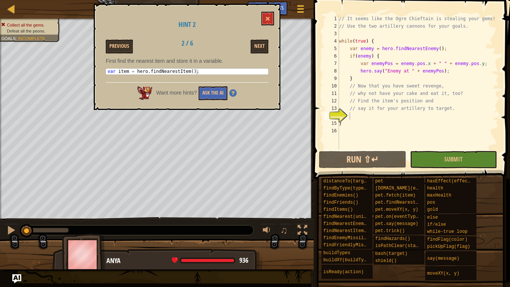
click at [357, 115] on div "// It seems like the Ogre Chieftain is stealing your gems! // Use the two artil…" at bounding box center [417, 89] width 161 height 149
click at [356, 118] on div "// It seems like the Ogre Chieftain is stealing your gems! // Use the two artil…" at bounding box center [417, 89] width 161 height 149
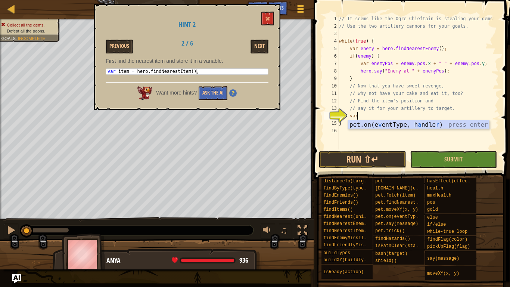
scroll to position [3, 2]
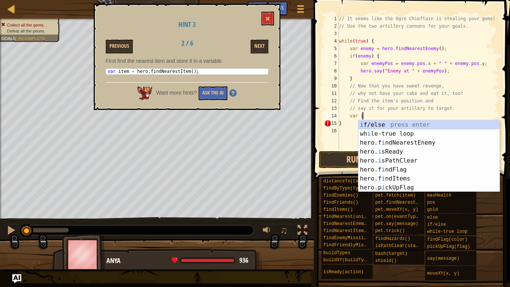
type textarea "v"
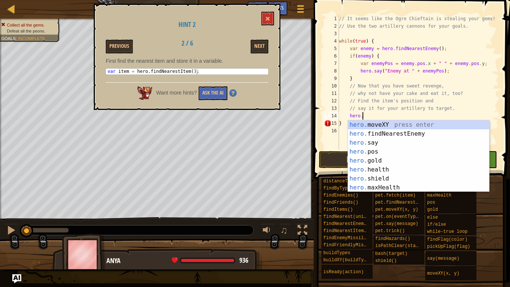
scroll to position [3, 3]
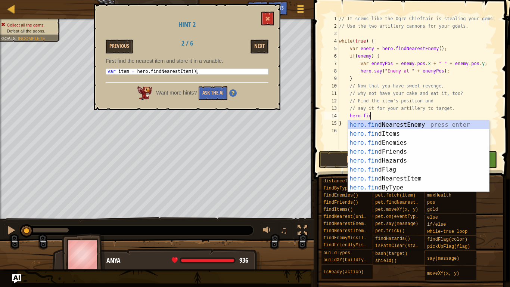
type textarea "hero.find"
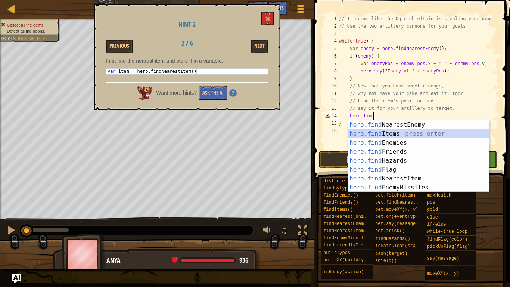
scroll to position [3, 1]
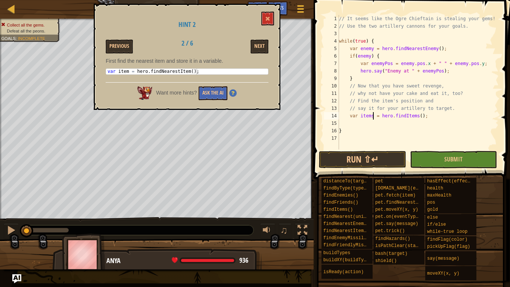
type textarea "var item = hero.findItems();"
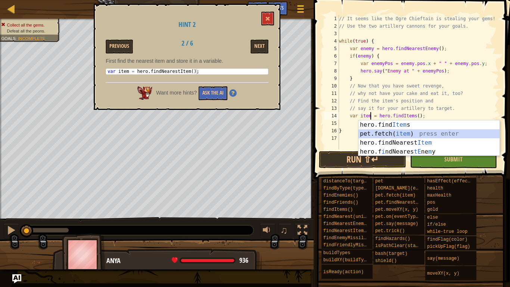
click at [347, 122] on div "// It seems like the Ogre Chieftain is stealing your gems! // Use the two artil…" at bounding box center [417, 89] width 161 height 149
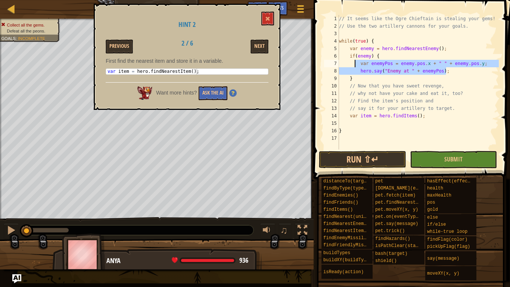
drag, startPoint x: 450, startPoint y: 73, endPoint x: 355, endPoint y: 60, distance: 95.6
click at [355, 60] on div "// It seems like the Ogre Chieftain is stealing your gems! // Use the two artil…" at bounding box center [417, 89] width 161 height 149
type textarea "var enemyPos = enemy.pos.x + " " + enemy.pos.y; hero.say("Enemy at " + enemyPos…"
click at [358, 123] on div "// It seems like the Ogre Chieftain is stealing your gems! // Use the two artil…" at bounding box center [417, 89] width 161 height 149
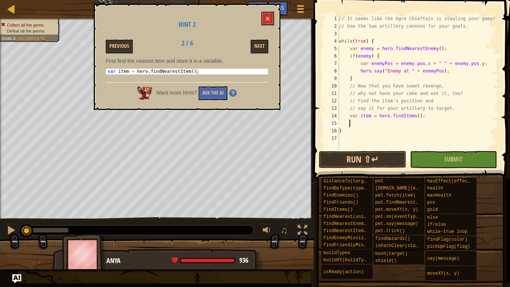
paste textarea "hero.say("Enemy at " + enemyPos);"
click at [425, 114] on div "// It seems like the Ogre Chieftain is stealing your gems! // Use the two artil…" at bounding box center [417, 89] width 161 height 149
type textarea "var item = hero.findItems();"
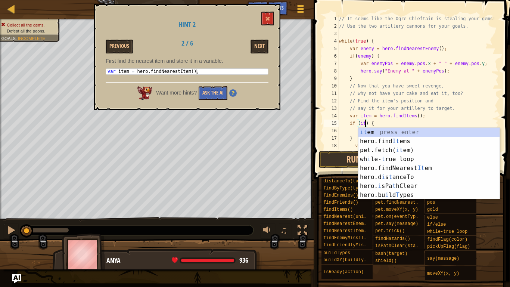
scroll to position [3, 5]
type textarea "if (item) {"
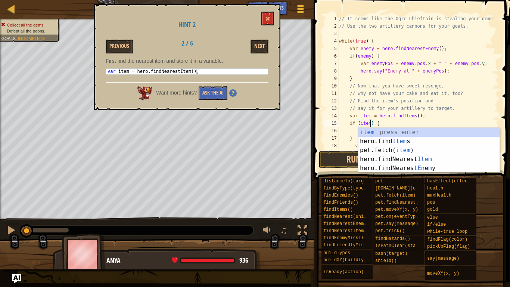
click at [353, 130] on div "// It seems like the Ogre Chieftain is stealing your gems! // Use the two artil…" at bounding box center [417, 89] width 161 height 149
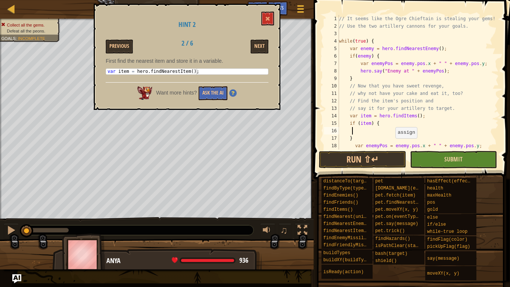
scroll to position [3, 1]
type textarea "}"
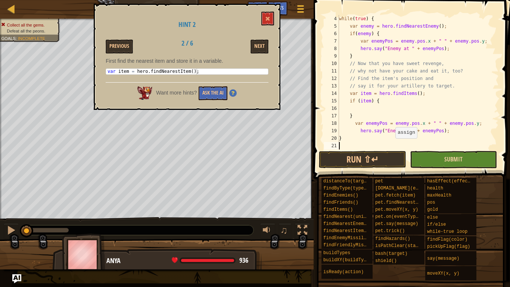
scroll to position [3, 0]
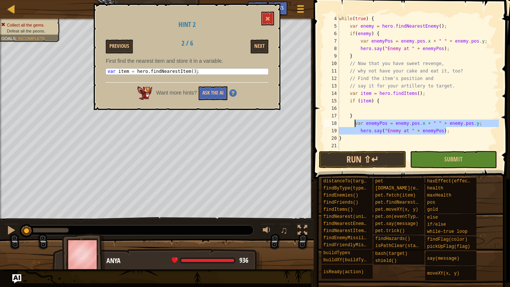
drag, startPoint x: 454, startPoint y: 132, endPoint x: 354, endPoint y: 123, distance: 99.9
click at [354, 123] on div "while ( true ) { var enemy = hero . findNearestEnemy ( ) ; if ( enemy ) { var e…" at bounding box center [417, 89] width 161 height 149
type textarea "var enemyPos = enemy.pos.x + " " + enemy.pos.y; hero.say("Enemy at " + enemyPos…"
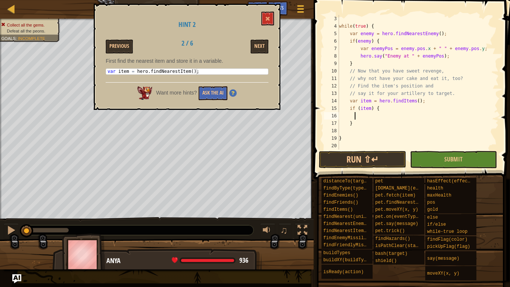
click at [353, 118] on div "while ( true ) { var enemy = hero . findNearestEnemy ( ) ; if ( enemy ) { var e…" at bounding box center [417, 89] width 161 height 149
paste textarea "hero.say("Enemy at " + enemyPos);"
click at [367, 109] on div "while ( true ) { var enemy = hero . findNearestEnemy ( ) ; if ( enemy ) { var e…" at bounding box center [417, 89] width 161 height 149
click at [405, 129] on div "while ( true ) { var enemy = hero . findNearestEnemy ( ) ; if ( enemy ) { var e…" at bounding box center [417, 89] width 161 height 149
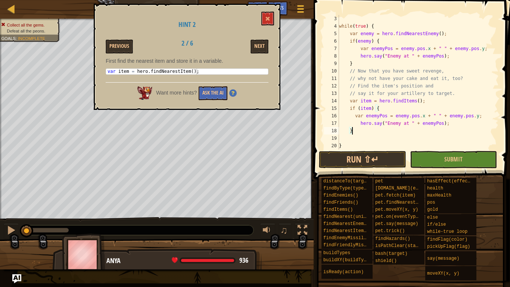
click at [397, 123] on div "while ( true ) { var enemy = hero . findNearestEnemy ( ) ; if ( enemy ) { var e…" at bounding box center [417, 89] width 161 height 149
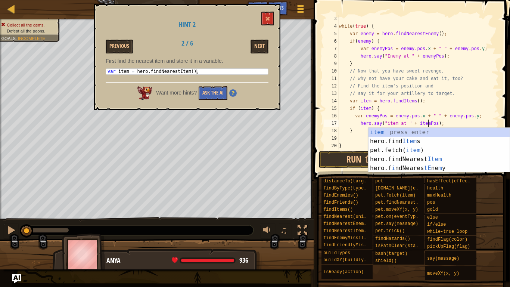
scroll to position [3, 13]
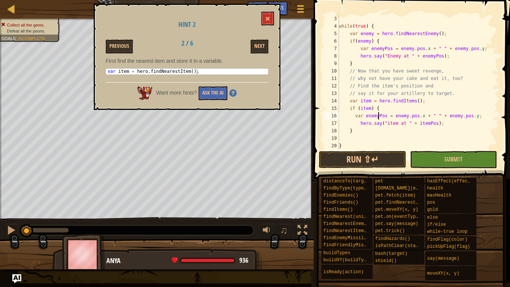
click at [377, 117] on div "while ( true ) { var enemy = hero . findNearestEnemy ( ) ; if ( enemy ) { var e…" at bounding box center [417, 89] width 161 height 149
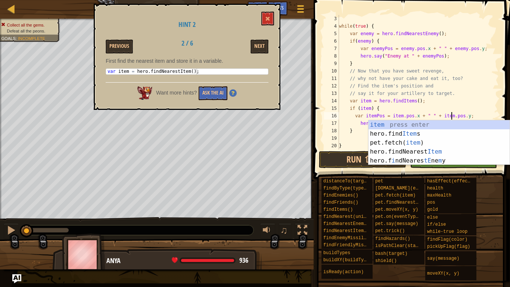
scroll to position [3, 16]
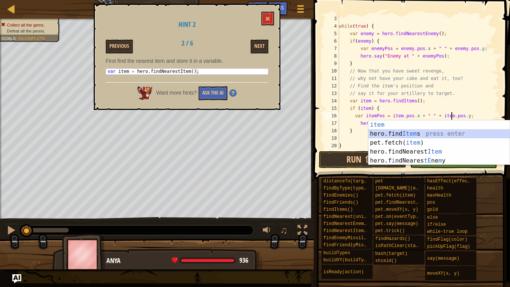
click at [327, 109] on div "15" at bounding box center [331, 107] width 15 height 7
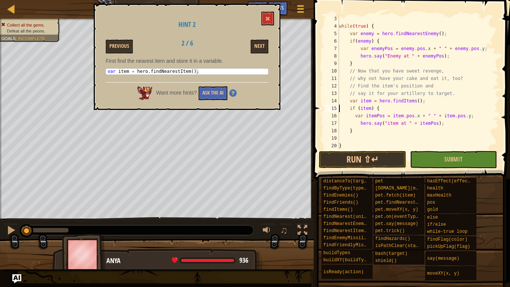
scroll to position [3, 5]
click at [256, 44] on button "Next" at bounding box center [259, 47] width 18 height 14
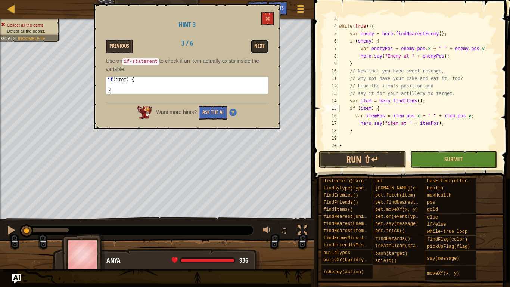
click at [256, 44] on button "Next" at bounding box center [259, 47] width 18 height 14
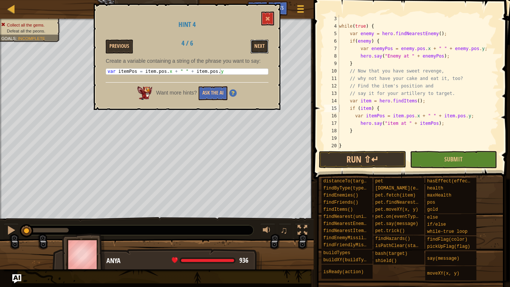
click at [256, 44] on button "Next" at bounding box center [259, 47] width 18 height 14
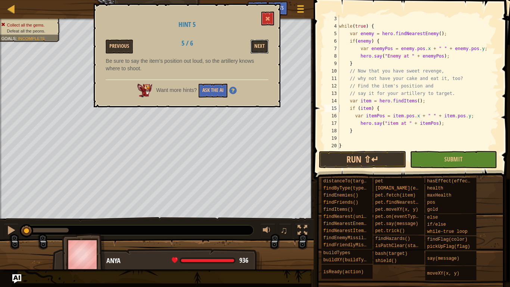
click at [256, 44] on button "Next" at bounding box center [259, 47] width 18 height 14
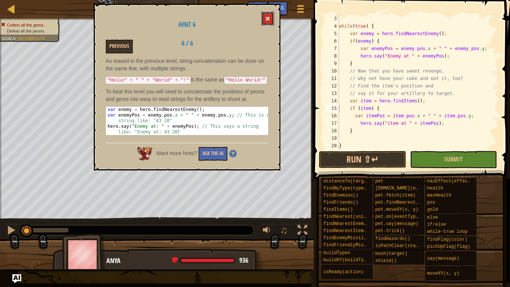
click at [269, 20] on span at bounding box center [267, 18] width 5 height 5
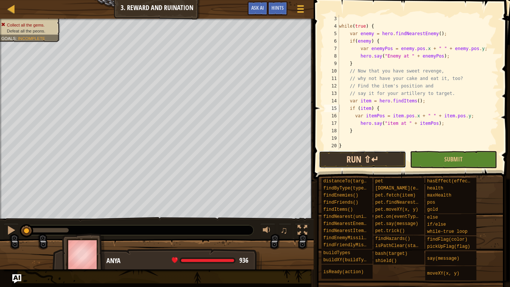
click at [378, 160] on button "Run ⇧↵" at bounding box center [362, 159] width 87 height 17
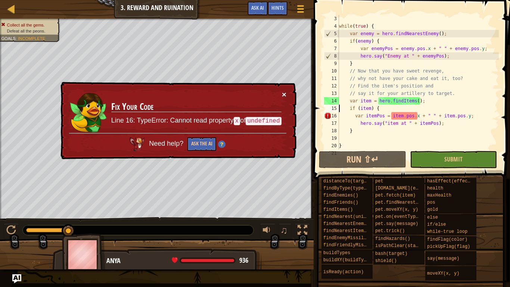
click at [286, 92] on button "×" at bounding box center [284, 94] width 4 height 8
click at [287, 94] on div "× Fix Your Code Line 16: TypeError: Cannot read property x of undefined Need he…" at bounding box center [178, 120] width 238 height 79
click at [282, 93] on button "×" at bounding box center [284, 96] width 5 height 8
click at [284, 92] on button "×" at bounding box center [284, 94] width 4 height 8
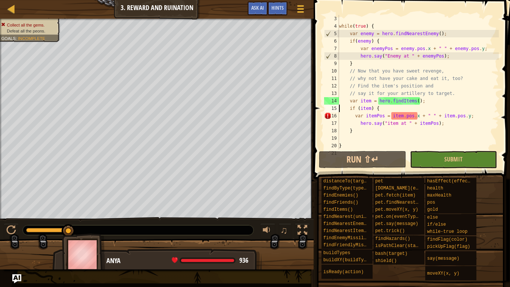
click at [409, 119] on div "while ( true ) { var enemy = hero . findNearestEnemy ( ) ; if ( enemy ) { var e…" at bounding box center [417, 89] width 161 height 149
click at [416, 120] on div "while ( true ) { var enemy = hero . findNearestEnemy ( ) ; if ( enemy ) { var e…" at bounding box center [417, 89] width 161 height 149
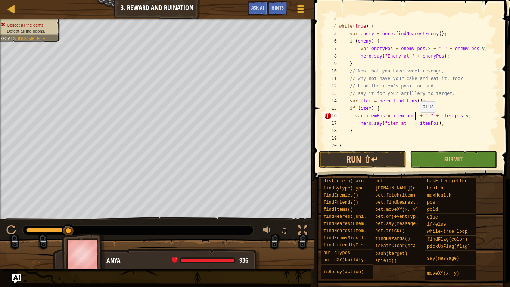
scroll to position [3, 12]
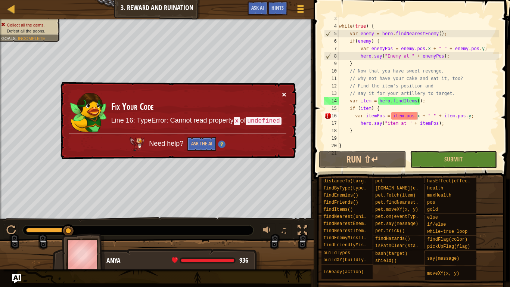
click at [284, 93] on button "×" at bounding box center [284, 96] width 5 height 8
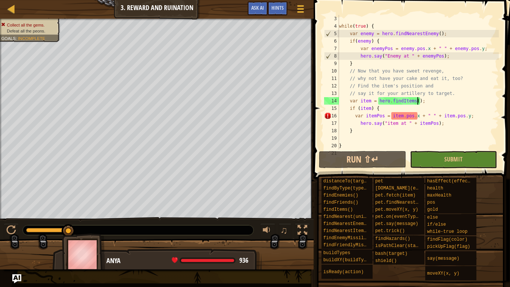
click at [417, 99] on div "while ( true ) { var enemy = hero . findNearestEnemy ( ) ; if ( enemy ) { var e…" at bounding box center [417, 89] width 161 height 149
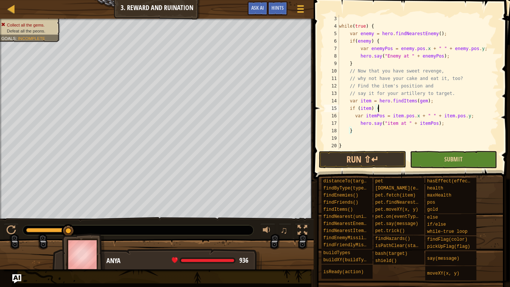
scroll to position [3, 5]
click at [384, 162] on button "Run ⇧↵" at bounding box center [362, 159] width 87 height 17
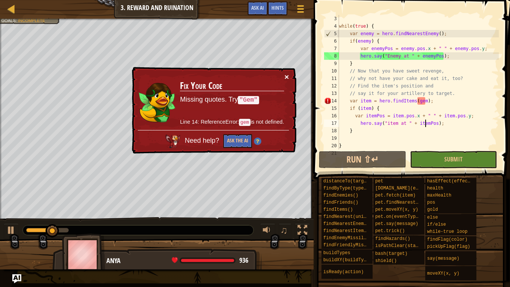
click at [288, 74] on button "×" at bounding box center [286, 76] width 5 height 8
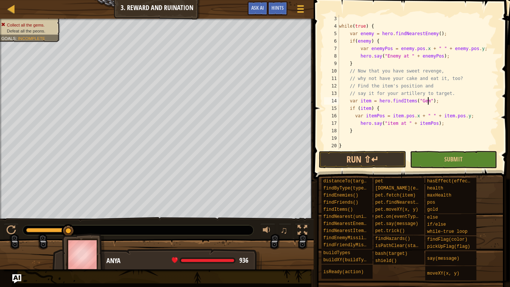
scroll to position [3, 13]
click at [367, 159] on button "Run ⇧↵" at bounding box center [362, 159] width 87 height 17
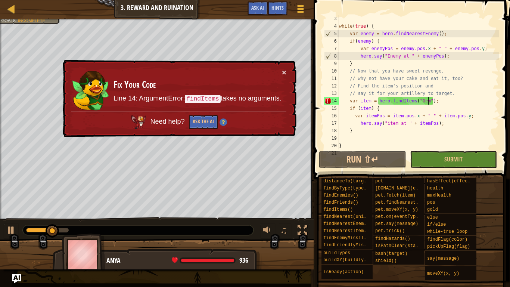
click at [280, 67] on div "× Fix Your Code Line 14: ArgumentError: findItems takes no arguments. Need help…" at bounding box center [178, 98] width 236 height 81
click at [284, 71] on button "×" at bounding box center [284, 72] width 4 height 8
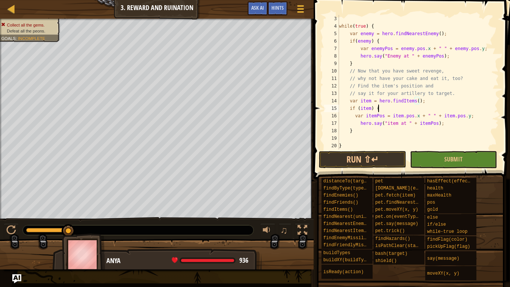
scroll to position [3, 5]
click at [358, 162] on button "Run ⇧↵" at bounding box center [362, 159] width 87 height 17
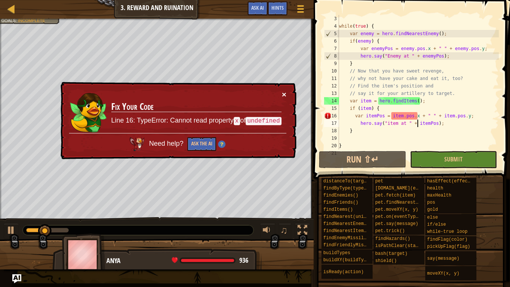
click at [284, 94] on button "×" at bounding box center [284, 95] width 4 height 8
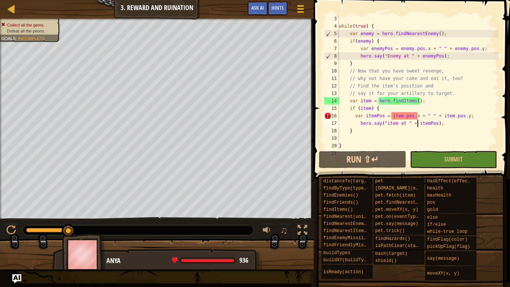
click at [417, 114] on div "while ( true ) { var enemy = hero . findNearestEnemy ( ) ; if ( enemy ) { var e…" at bounding box center [417, 89] width 161 height 149
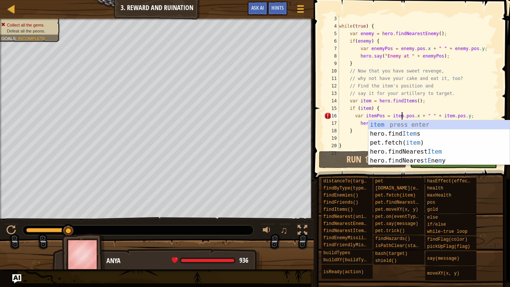
scroll to position [3, 10]
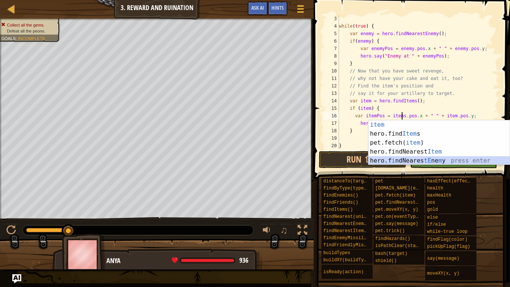
click at [371, 110] on div "while ( true ) { var enemy = hero . findNearestEnemy ( ) ; if ( enemy ) { var e…" at bounding box center [417, 89] width 161 height 149
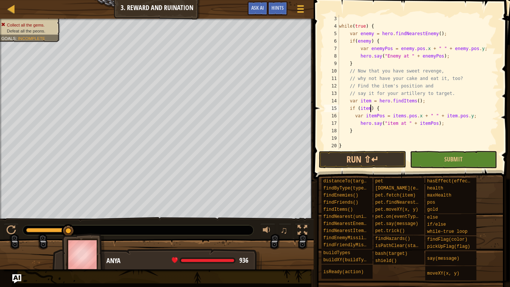
scroll to position [3, 5]
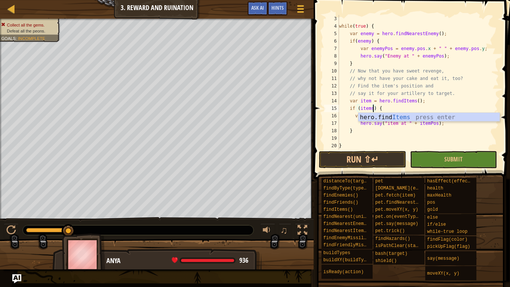
click at [370, 100] on div "while ( true ) { var enemy = hero . findNearestEnemy ( ) ; if ( enemy ) { var e…" at bounding box center [417, 89] width 161 height 149
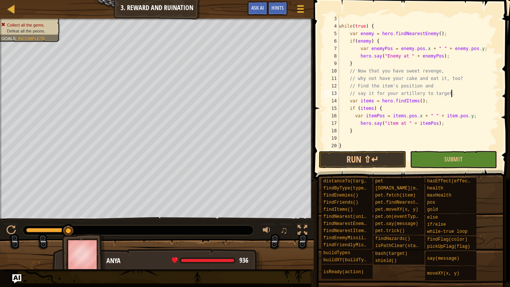
click at [451, 94] on div "while ( true ) { var enemy = hero . findNearestEnemy ( ) ; if ( enemy ) { var e…" at bounding box center [417, 89] width 161 height 149
click at [454, 118] on div "while ( true ) { var enemy = hero . findNearestEnemy ( ) ; if ( enemy ) { var e…" at bounding box center [417, 89] width 161 height 149
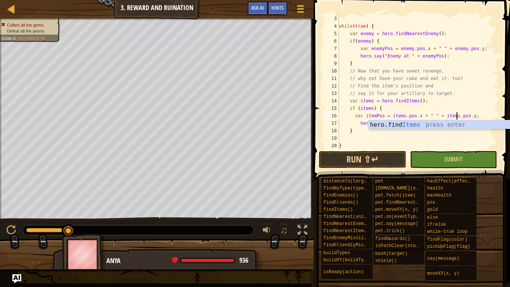
scroll to position [3, 17]
click at [446, 105] on div "while ( true ) { var enemy = hero . findNearestEnemy ( ) ; if ( enemy ) { var e…" at bounding box center [417, 89] width 161 height 149
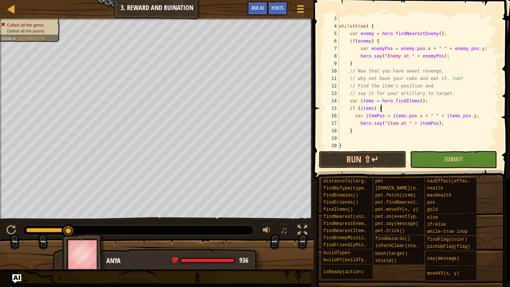
scroll to position [3, 6]
click at [426, 124] on div "while ( true ) { var enemy = hero . findNearestEnemy ( ) ; if ( enemy ) { var e…" at bounding box center [417, 89] width 161 height 149
click at [323, 122] on div "hero.say("item at " + itemsPos); 3 4 5 6 7 8 9 10 11 12 13 14 15 16 17 18 19 20…" at bounding box center [410, 82] width 176 height 134
click at [380, 156] on button "Run ⇧↵" at bounding box center [362, 159] width 87 height 17
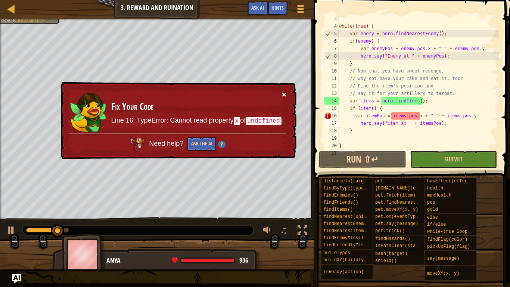
click at [286, 92] on button "×" at bounding box center [284, 96] width 5 height 8
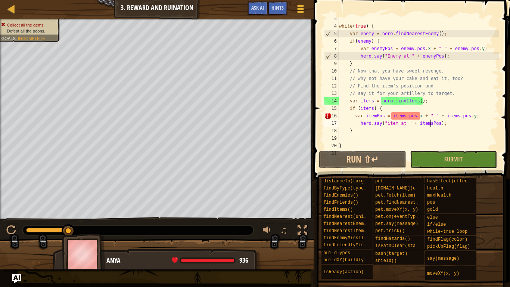
click at [419, 101] on div "while ( true ) { var enemy = hero . findNearestEnemy ( ) ; if ( enemy ) { var e…" at bounding box center [417, 89] width 161 height 149
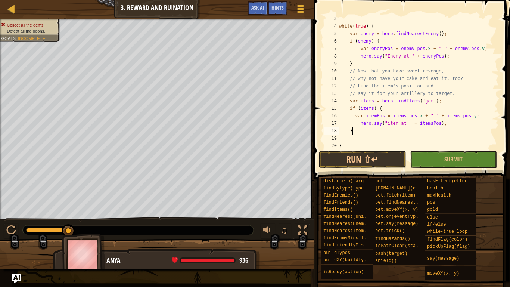
scroll to position [3, 1]
click at [369, 162] on button "Run ⇧↵" at bounding box center [362, 159] width 87 height 17
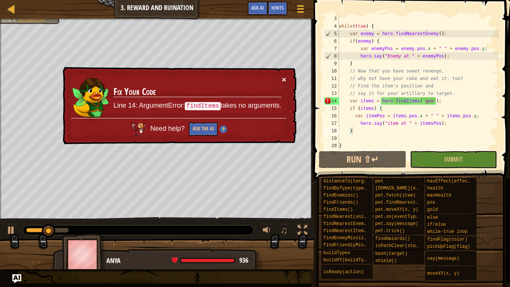
click at [283, 79] on button "×" at bounding box center [284, 80] width 4 height 8
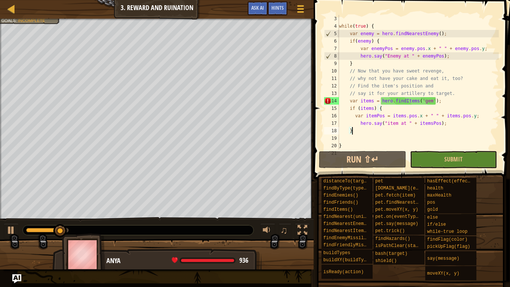
click at [431, 103] on div "while ( true ) { var enemy = hero . findNearestEnemy ( ) ; if ( enemy ) { var e…" at bounding box center [417, 89] width 161 height 149
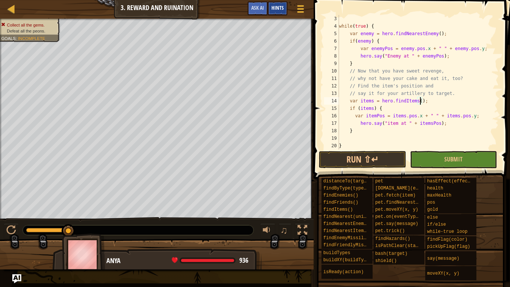
click at [273, 8] on span "Hints" at bounding box center [277, 7] width 12 height 7
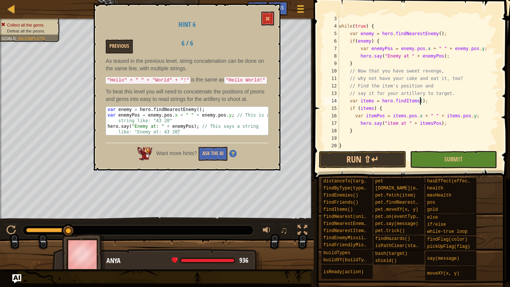
click at [403, 123] on div "while ( true ) { var enemy = hero . findNearestEnemy ( ) ; if ( enemy ) { var e…" at bounding box center [417, 89] width 161 height 149
click at [126, 45] on button "Previous" at bounding box center [119, 47] width 27 height 14
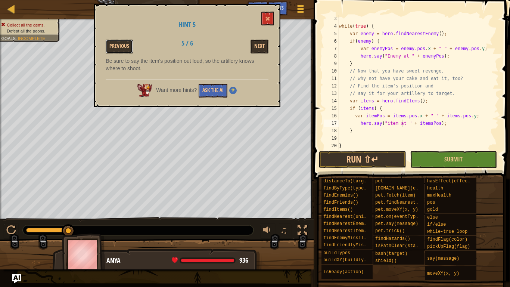
click at [126, 45] on button "Previous" at bounding box center [119, 47] width 27 height 14
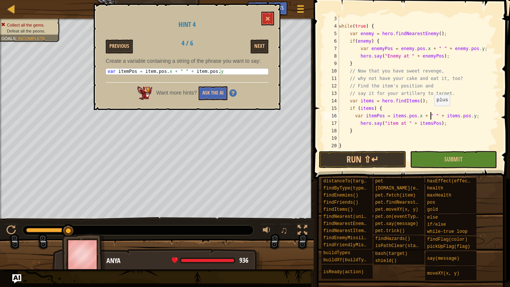
click at [430, 113] on div "while ( true ) { var enemy = hero . findNearestEnemy ( ) ; if ( enemy ) { var e…" at bounding box center [417, 89] width 161 height 149
click at [119, 45] on button "Previous" at bounding box center [119, 47] width 27 height 14
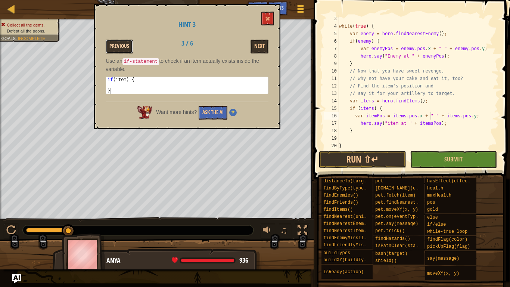
click at [120, 44] on button "Previous" at bounding box center [119, 47] width 27 height 14
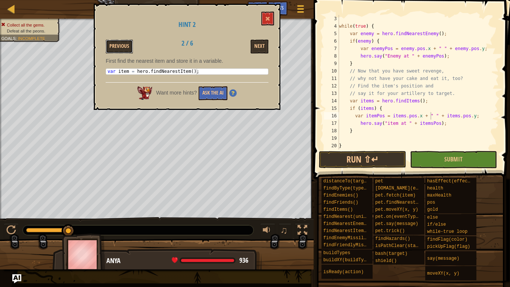
click at [120, 44] on button "Previous" at bounding box center [119, 47] width 27 height 14
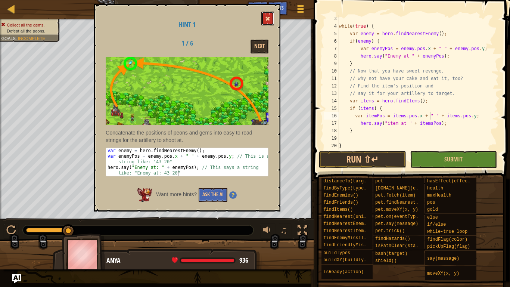
click at [266, 22] on button at bounding box center [267, 19] width 13 height 14
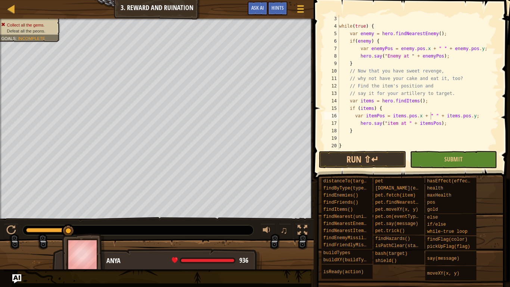
type textarea "var items = hero.findItems();"
drag, startPoint x: 428, startPoint y: 102, endPoint x: 350, endPoint y: 102, distance: 78.7
click at [350, 102] on div "while ( true ) { var enemy = hero . findNearestEnemy ( ) ; if ( enemy ) { var e…" at bounding box center [417, 89] width 161 height 149
type textarea "// say it for your artillery to target."
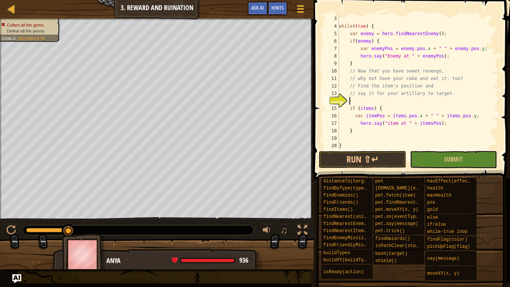
scroll to position [3, 0]
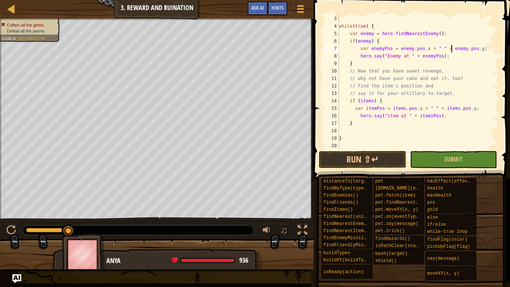
type textarea "while(true) {"
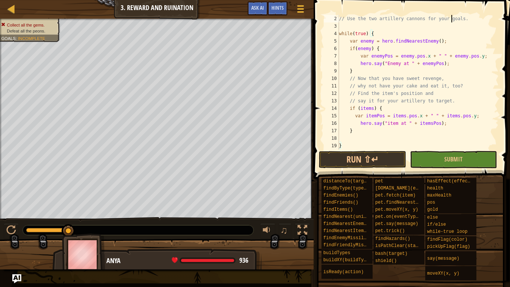
scroll to position [0, 0]
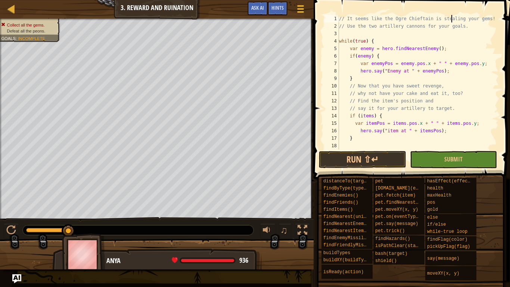
type textarea "// Use the two artillery cannons for your goals."
type textarea "var enemy = hero.findNearestEnemy();"
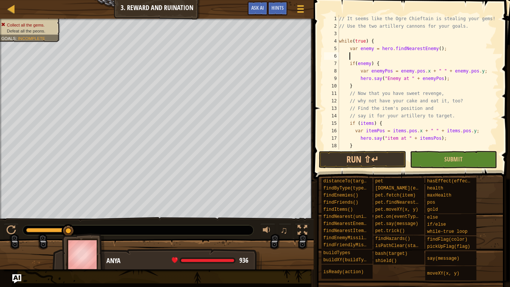
paste textarea "var items = hero.findItems();"
click at [353, 152] on button "Run ⇧↵" at bounding box center [362, 159] width 87 height 17
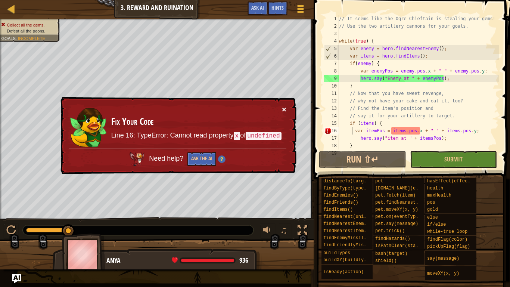
click at [284, 107] on button "×" at bounding box center [284, 111] width 5 height 8
click at [282, 107] on button "×" at bounding box center [284, 109] width 4 height 8
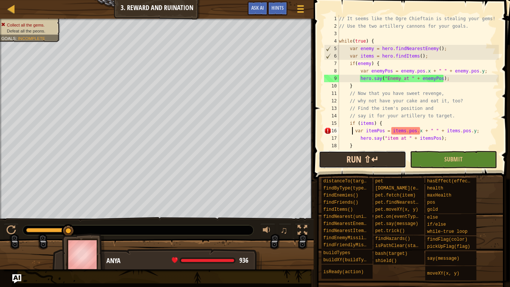
click at [331, 151] on button "Run ⇧↵" at bounding box center [362, 159] width 87 height 17
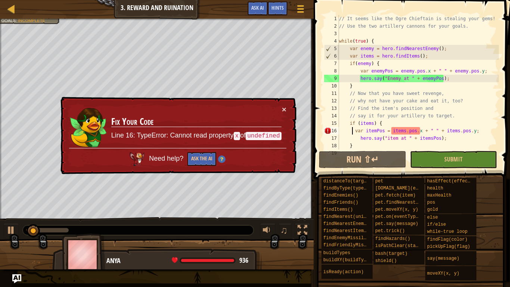
click at [280, 113] on td "Fix Your Code Line 16: TypeError: Cannot read property x of undefined" at bounding box center [196, 126] width 172 height 45
click at [282, 107] on button "×" at bounding box center [284, 110] width 4 height 8
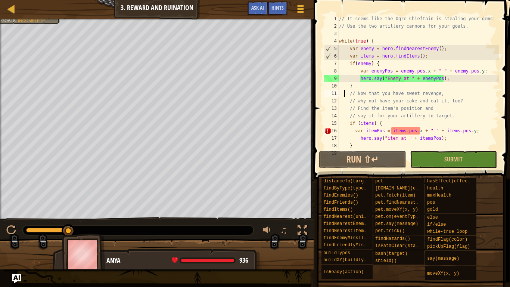
click at [344, 96] on div "// It seems like the Ogre Chieftain is stealing your gems! // Use the two artil…" at bounding box center [417, 89] width 161 height 149
click at [415, 133] on div "// It seems like the Ogre Chieftain is stealing your gems! // Use the two artil…" at bounding box center [417, 89] width 161 height 149
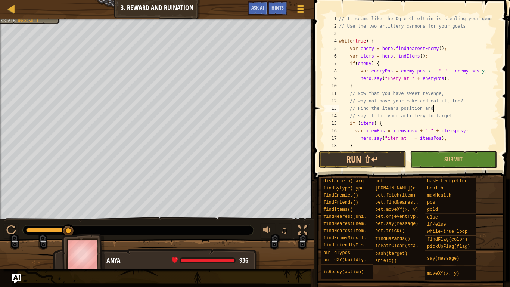
click at [495, 111] on div at bounding box center [494, 93] width 7 height 157
click at [389, 158] on button "Run ⇧↵" at bounding box center [362, 159] width 87 height 17
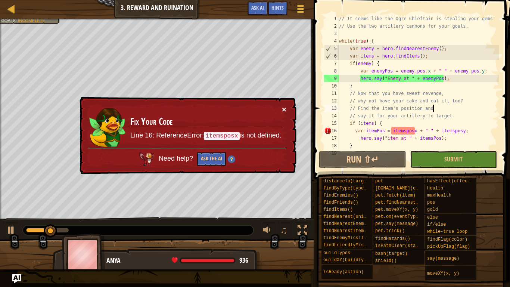
click at [283, 107] on button "×" at bounding box center [284, 110] width 4 height 8
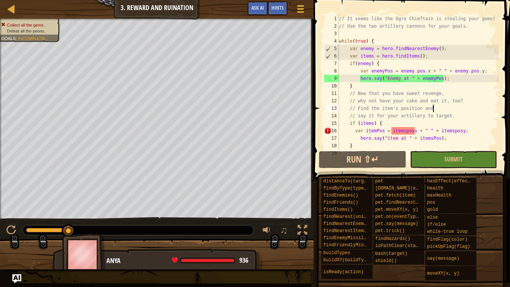
click at [410, 131] on div "// It seems like the Ogre Chieftain is stealing your gems! // Use the two artil…" at bounding box center [417, 89] width 161 height 149
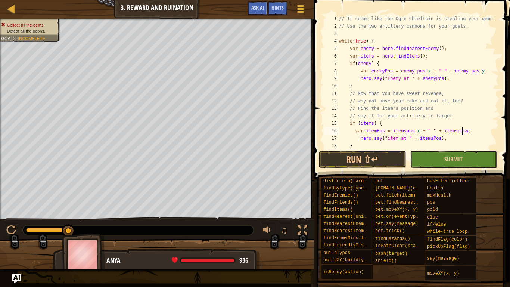
scroll to position [3, 18]
click at [489, 105] on div "// It seems like the Ogre Chieftain is stealing your gems! // Use the two artil…" at bounding box center [417, 89] width 161 height 149
click at [376, 158] on button "Run ⇧↵" at bounding box center [362, 159] width 87 height 17
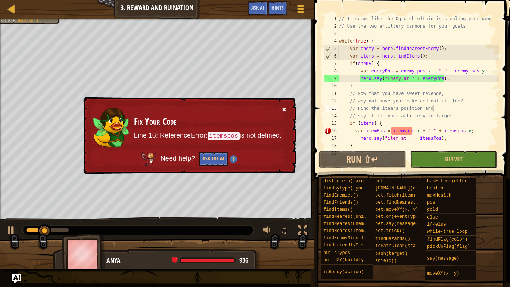
click at [285, 107] on button "×" at bounding box center [284, 109] width 4 height 8
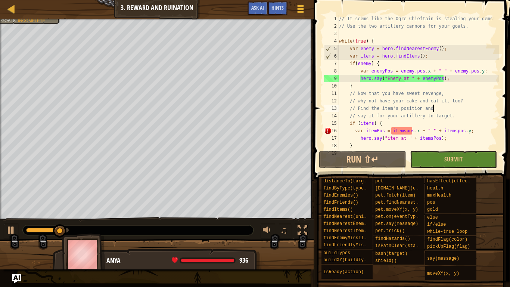
click at [405, 133] on div "// It seems like the Ogre Chieftain is stealing your gems! // Use the two artil…" at bounding box center [417, 89] width 161 height 149
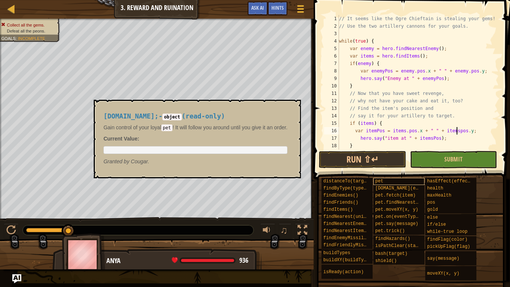
scroll to position [3, 18]
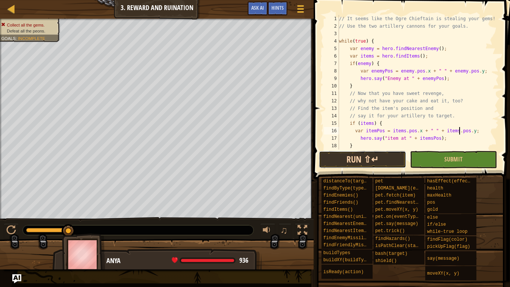
click at [366, 159] on button "Run ⇧↵" at bounding box center [362, 159] width 87 height 17
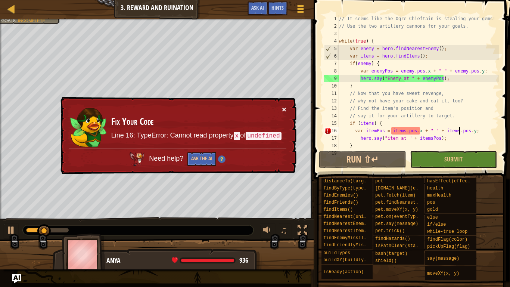
click at [285, 107] on button "×" at bounding box center [284, 110] width 4 height 8
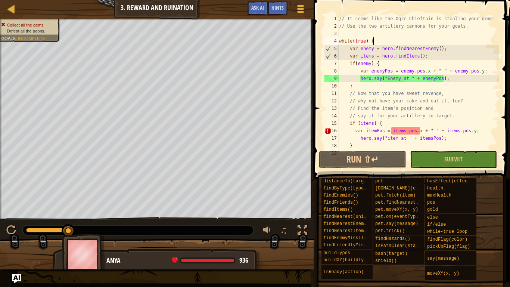
click at [412, 42] on div "// It seems like the Ogre Chieftain is stealing your gems! // Use the two artil…" at bounding box center [417, 89] width 161 height 149
type textarea "while(true) {"
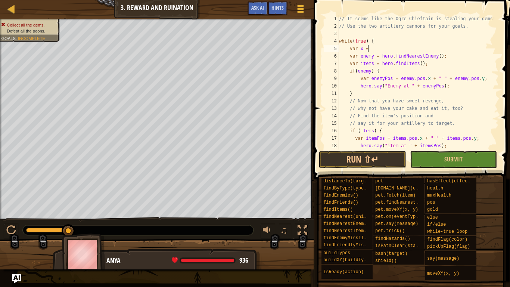
scroll to position [3, 4]
type textarea "var x = ();"
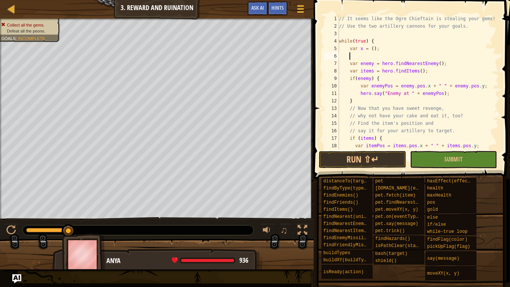
type textarea "V"
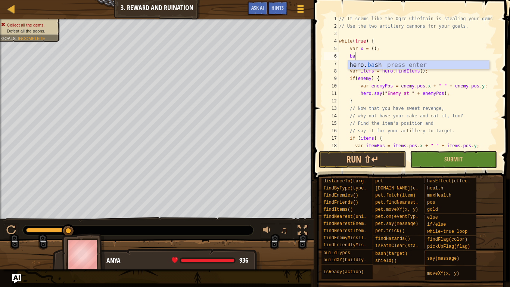
type textarea "b"
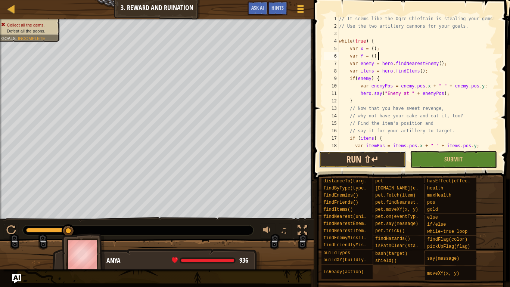
click at [367, 163] on button "Run ⇧↵" at bounding box center [362, 159] width 87 height 17
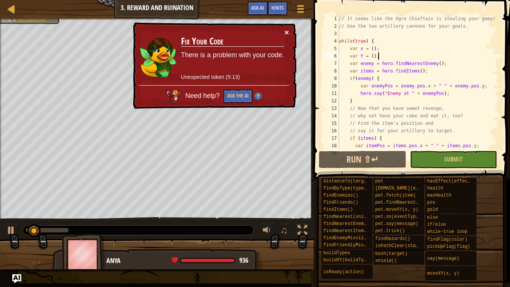
click at [288, 30] on button "×" at bounding box center [287, 33] width 5 height 8
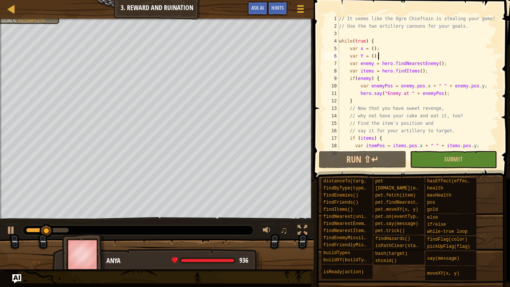
click at [428, 85] on div "// It seems like the Ogre Chieftain is stealing your gems! // Use the two artil…" at bounding box center [417, 89] width 161 height 149
click at [384, 65] on div "// It seems like the Ogre Chieftain is stealing your gems! // Use the two artil…" at bounding box center [417, 89] width 161 height 149
click at [378, 54] on div "// It seems like the Ogre Chieftain is stealing your gems! // Use the two artil…" at bounding box center [417, 89] width 161 height 149
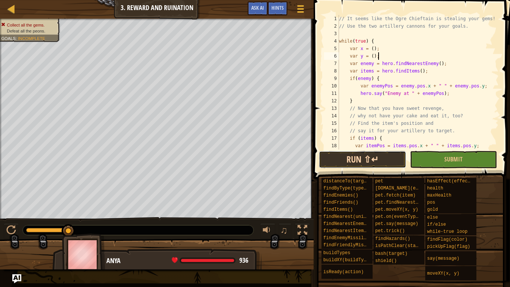
click at [363, 157] on button "Run ⇧↵" at bounding box center [362, 159] width 87 height 17
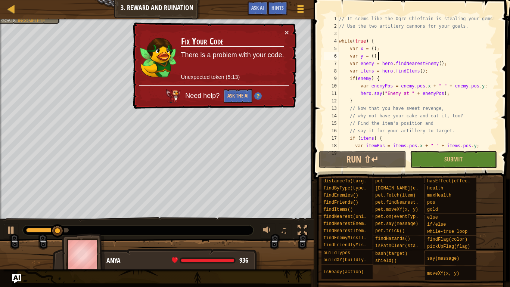
click at [284, 31] on td "Fix Your Code There is a problem with your code. Unexpected token (5:13)" at bounding box center [232, 57] width 104 height 58
click at [286, 32] on button "×" at bounding box center [286, 32] width 4 height 8
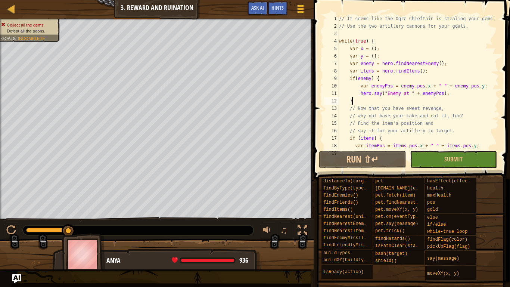
scroll to position [3, 1]
type textarea "}"
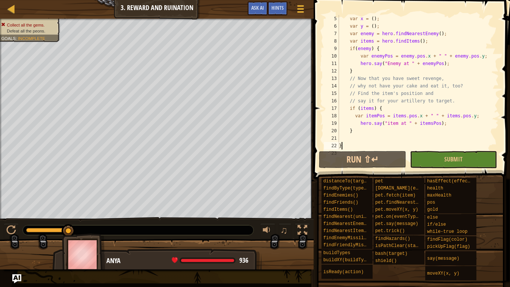
scroll to position [3, 0]
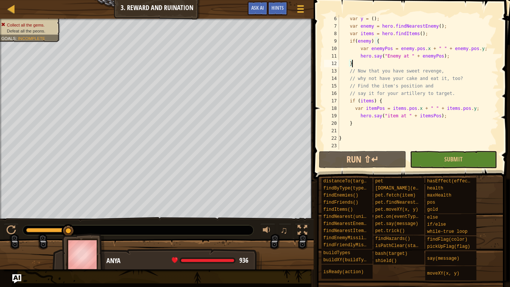
click at [355, 67] on div "var y = ( ) ; var enemy = hero . findNearestEnemy ( ) ; var items = hero . find…" at bounding box center [417, 89] width 161 height 149
type textarea "}"
click at [363, 160] on button "Run ⇧↵" at bounding box center [362, 159] width 87 height 17
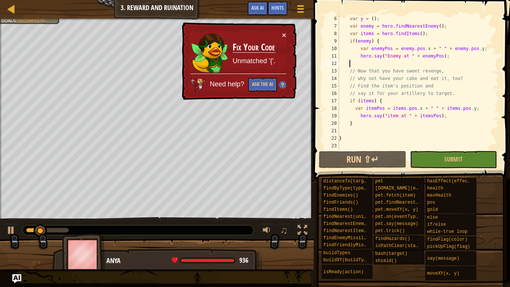
click at [284, 29] on div "× Fix Your Code Unmatched '{'. Need help? Ask the AI" at bounding box center [238, 60] width 118 height 79
click at [284, 32] on button "×" at bounding box center [284, 35] width 4 height 8
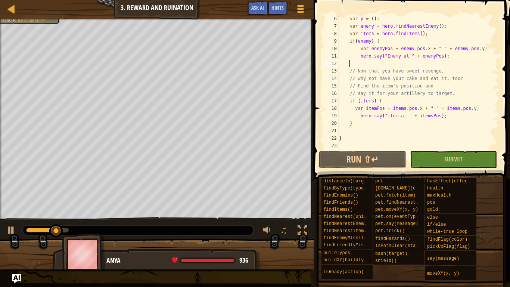
type textarea "// Now that you have sweet revenge,"
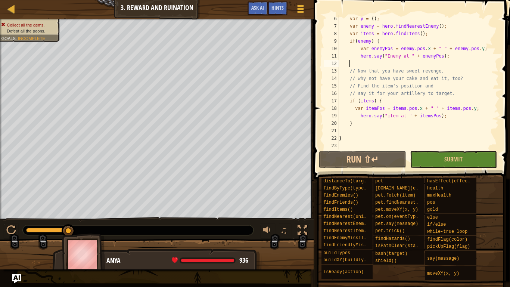
type textarea "// Now that you have sweet revenge,"
click at [371, 65] on div "var y = ( ) ; var enemy = hero . findNearestEnemy ( ) ; var items = hero . find…" at bounding box center [417, 89] width 161 height 149
click at [378, 61] on div "var y = ( ) ; var enemy = hero . findNearestEnemy ( ) ; var items = hero . find…" at bounding box center [417, 89] width 161 height 149
click at [381, 163] on button "Run ⇧↵" at bounding box center [362, 159] width 87 height 17
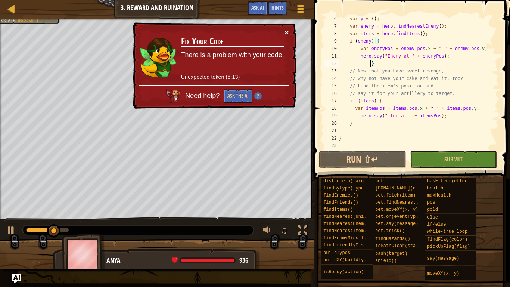
click at [287, 34] on button "×" at bounding box center [287, 33] width 5 height 8
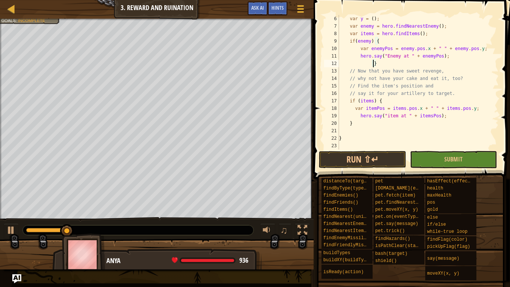
type textarea "}"
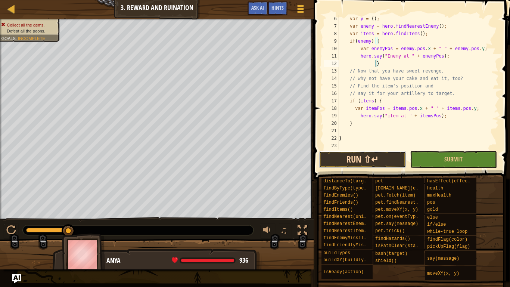
click at [367, 166] on button "Run ⇧↵" at bounding box center [362, 159] width 87 height 17
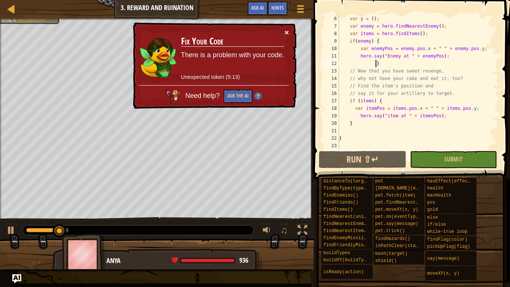
click at [287, 30] on button "×" at bounding box center [287, 33] width 5 height 8
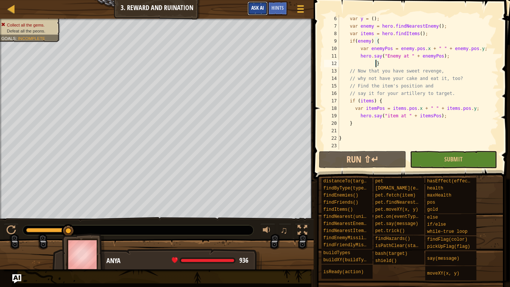
click at [259, 7] on span "Ask AI" at bounding box center [257, 7] width 13 height 7
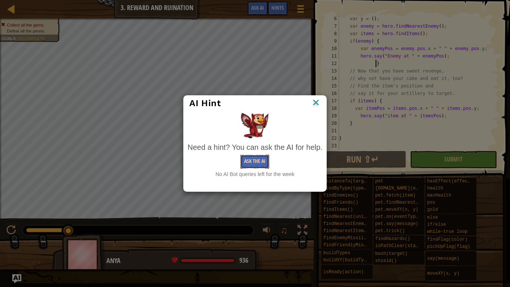
click at [261, 163] on button "Ask the AI" at bounding box center [254, 161] width 29 height 14
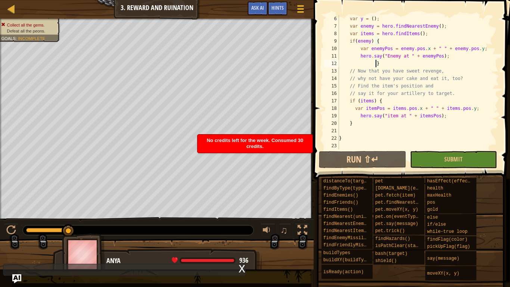
click at [289, 134] on div "No credits left for the week. Consumed 30 credits." at bounding box center [254, 143] width 115 height 18
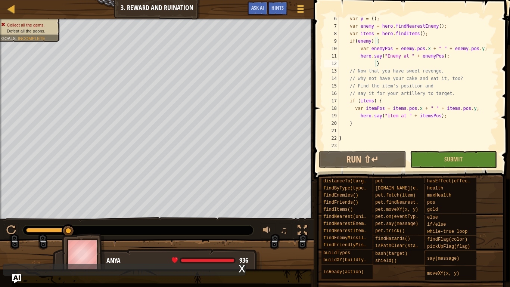
click at [243, 241] on div "x" at bounding box center [241, 267] width 7 height 7
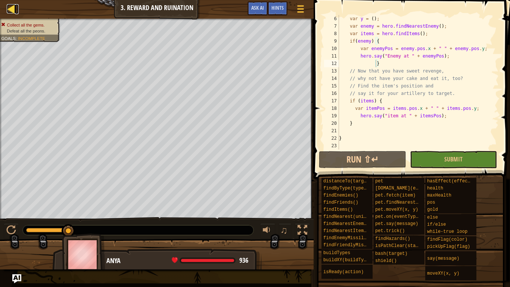
click at [7, 7] on div at bounding box center [11, 8] width 9 height 9
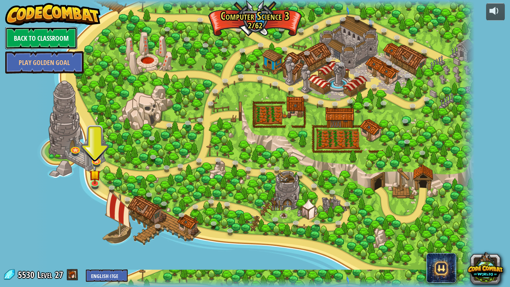
click at [37, 32] on link "Back to Classroom" at bounding box center [41, 38] width 72 height 22
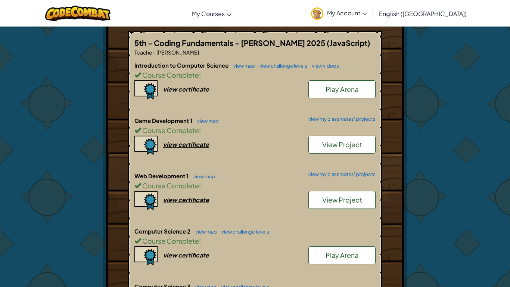
scroll to position [179, 0]
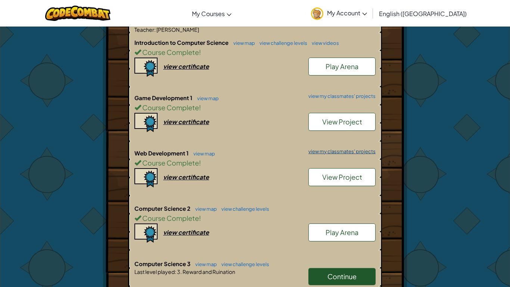
click at [338, 149] on link "view my classmates' projects" at bounding box center [339, 151] width 71 height 5
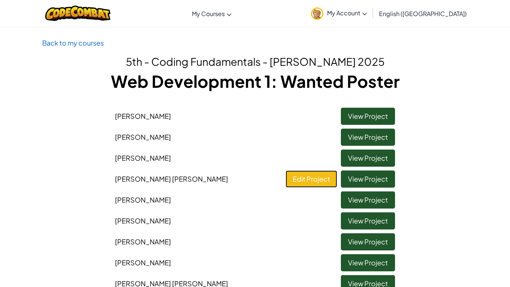
click at [315, 175] on link "Edit Project" at bounding box center [310, 178] width 51 height 17
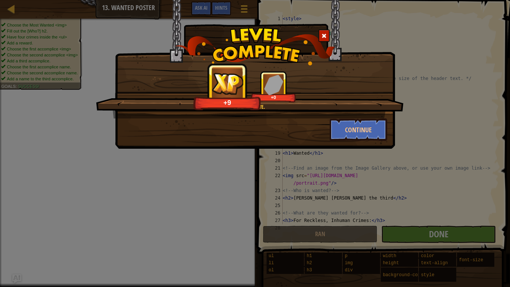
click at [325, 37] on span at bounding box center [323, 35] width 5 height 5
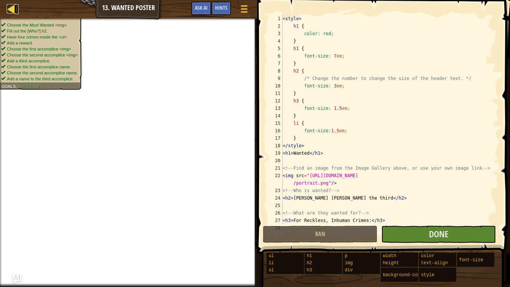
click at [9, 4] on div at bounding box center [11, 8] width 9 height 9
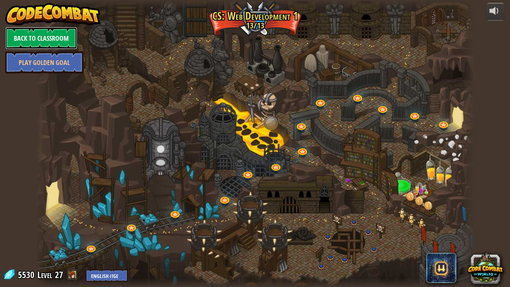
click at [35, 30] on link "Back to Classroom" at bounding box center [41, 38] width 72 height 22
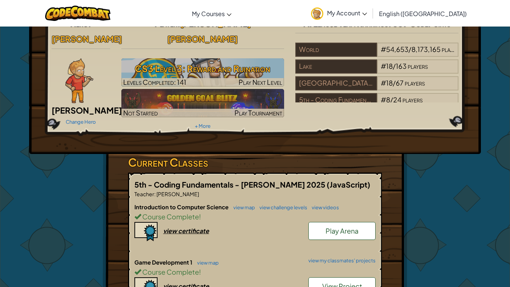
scroll to position [30, 0]
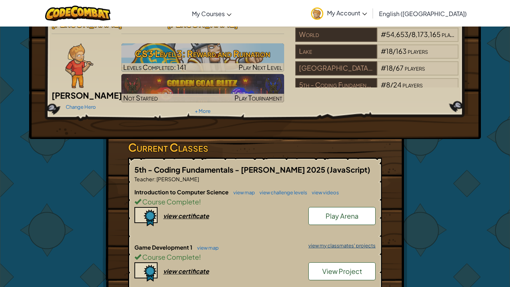
click at [330, 241] on link "view my classmates' projects" at bounding box center [339, 245] width 71 height 5
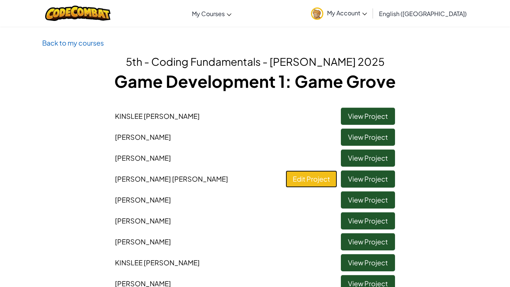
click at [323, 175] on link "Edit Project" at bounding box center [310, 178] width 51 height 17
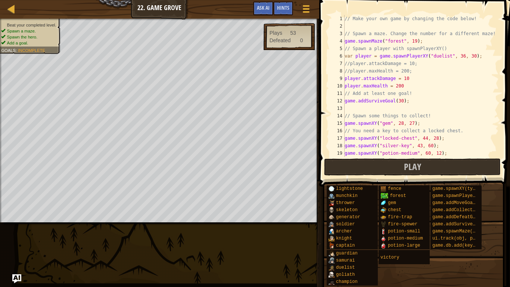
click at [407, 80] on div "// Make your own game by changing the code below! // Spawn a maze. Change the n…" at bounding box center [421, 93] width 156 height 157
type textarea "player.attackDamage = 10"
click at [11, 7] on div at bounding box center [11, 8] width 9 height 9
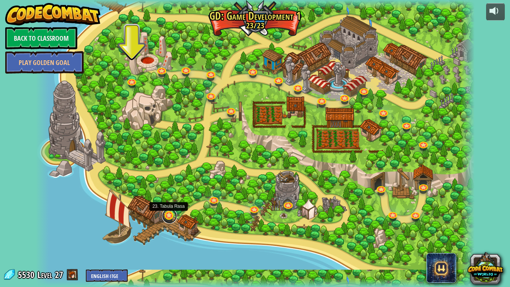
click at [170, 215] on link at bounding box center [169, 215] width 15 height 15
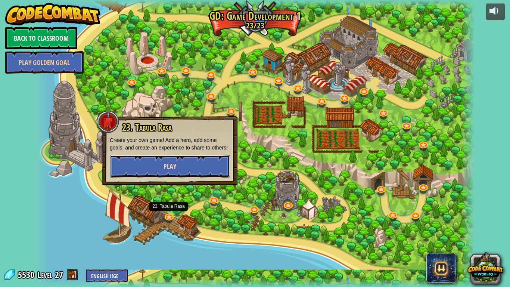
click at [170, 171] on span "Play" at bounding box center [169, 166] width 13 height 9
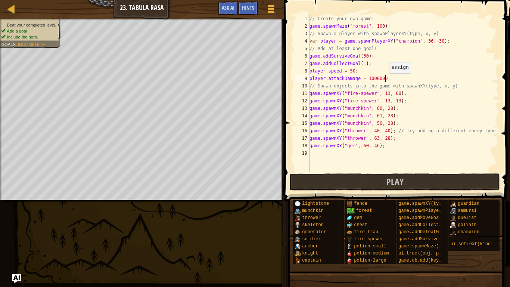
click at [385, 80] on div "// Create your own game! game . spawnMaze ( "forest" , 100 ) ; // Spawn a playe…" at bounding box center [403, 101] width 191 height 172
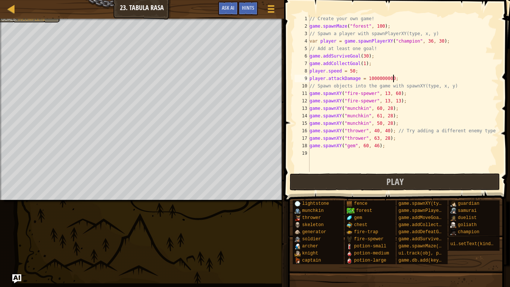
scroll to position [3, 12]
click at [354, 72] on div "// Create your own game! game . spawnMaze ( "forest" , 100 ) ; // Spawn a playe…" at bounding box center [403, 101] width 191 height 172
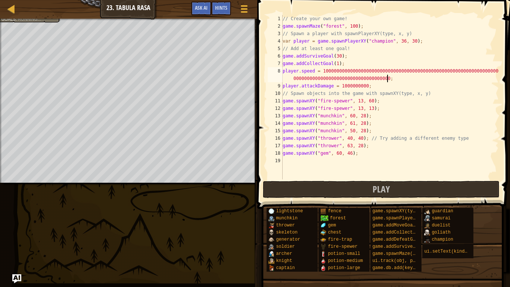
scroll to position [3, 46]
click at [340, 181] on button "Play" at bounding box center [381, 189] width 237 height 17
click at [319, 183] on button "Play" at bounding box center [381, 189] width 237 height 17
click at [355, 185] on button "Play" at bounding box center [381, 189] width 237 height 17
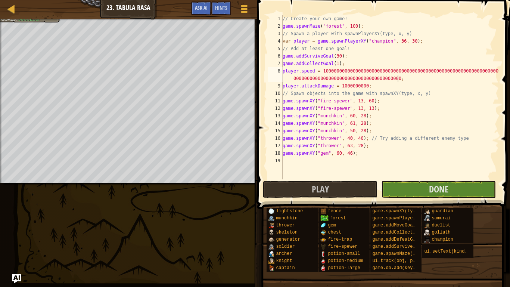
click at [409, 78] on div "// Create your own game! game . spawnMaze ( "forest" , 100 ) ; // Spawn a playe…" at bounding box center [390, 104] width 218 height 179
click at [396, 77] on div "// Create your own game! game . spawnMaze ( "forest" , 100 ) ; // Spawn a playe…" at bounding box center [390, 104] width 218 height 179
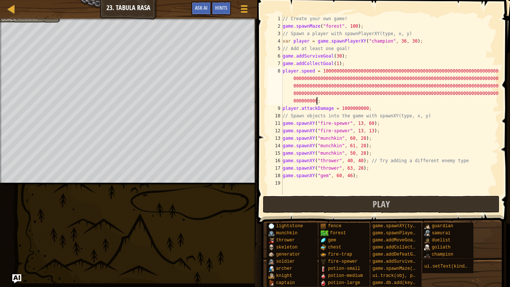
scroll to position [3, 123]
click at [353, 206] on button "Play" at bounding box center [381, 203] width 237 height 17
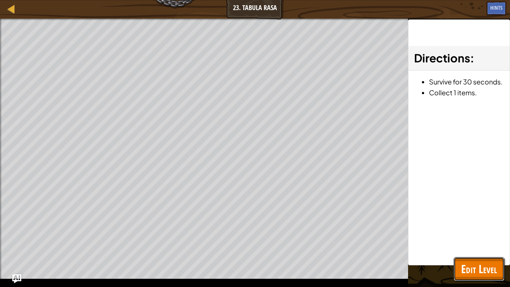
click at [492, 241] on span "Edit Level" at bounding box center [479, 268] width 36 height 15
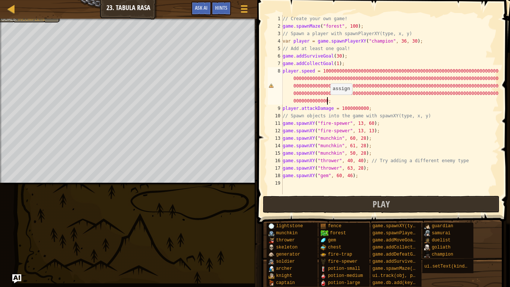
click at [326, 101] on div "// Create your own game! game . spawnMaze ( "forest" , 100 ) ; // Spawn a playe…" at bounding box center [390, 112] width 218 height 194
type textarea "player.speed = 1000000000000000000000000000000000000000000000000000000000000000…"
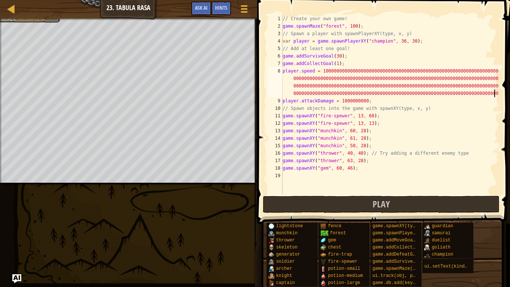
click at [301, 194] on div "// Create your own game! game . spawnMaze ( "forest" , 100 ) ; // Spawn a playe…" at bounding box center [390, 112] width 218 height 194
click at [300, 200] on button "Play" at bounding box center [381, 203] width 237 height 17
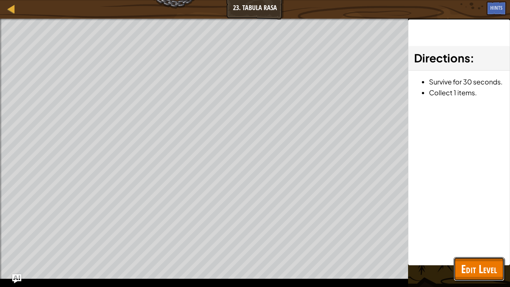
click at [486, 241] on span "Edit Level" at bounding box center [479, 268] width 36 height 15
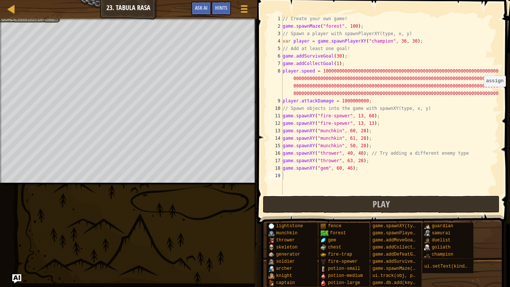
click at [494, 94] on div "// Create your own game! game . spawnMaze ( "forest" , 100 ) ; // Spawn a playe…" at bounding box center [390, 112] width 218 height 194
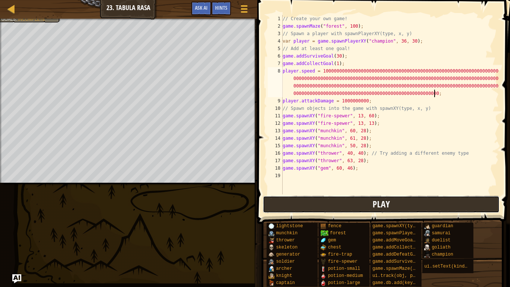
click at [436, 204] on button "Play" at bounding box center [381, 203] width 237 height 17
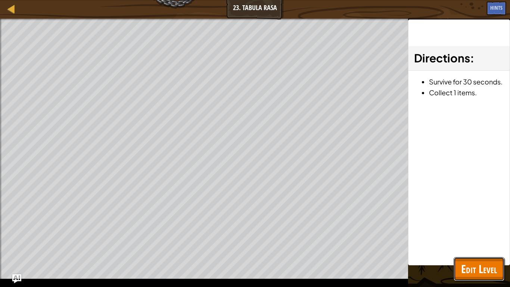
click at [478, 241] on span "Edit Level" at bounding box center [479, 268] width 36 height 15
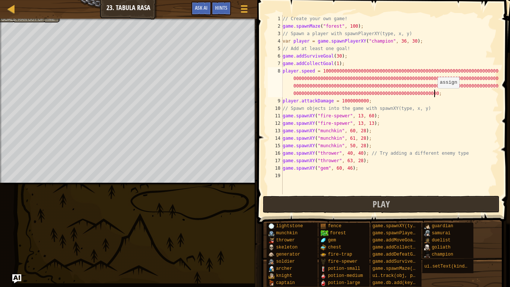
click at [434, 96] on div "// Create your own game! game . spawnMaze ( "forest" , 100 ) ; // Spawn a playe…" at bounding box center [390, 112] width 218 height 194
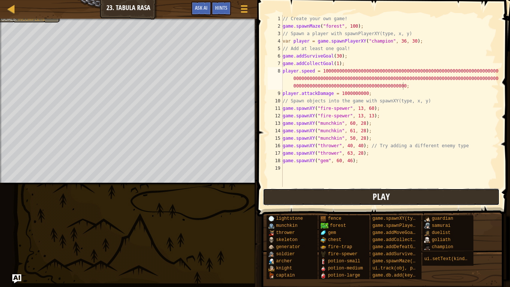
click at [413, 193] on button "Play" at bounding box center [381, 196] width 237 height 17
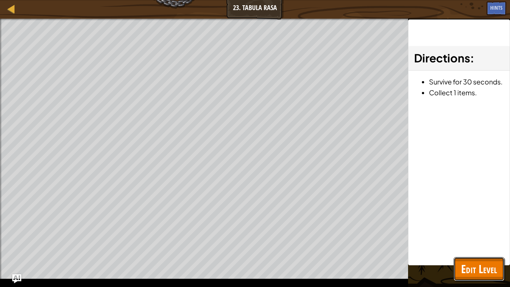
click at [473, 241] on span "Edit Level" at bounding box center [479, 268] width 36 height 15
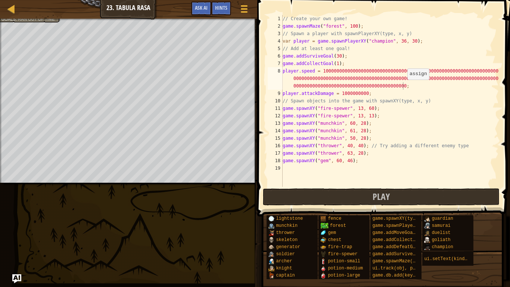
click at [402, 86] on div "// Create your own game! game . spawnMaze ( "forest" , 100 ) ; // Spawn a playe…" at bounding box center [390, 108] width 218 height 187
type textarea "player.speed = 1000000000000000000000000000000000000000000000000000000000000000…"
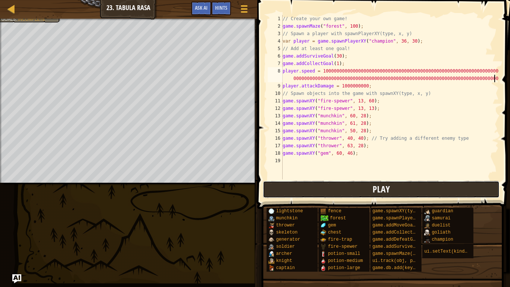
click at [349, 187] on button "Play" at bounding box center [381, 189] width 237 height 17
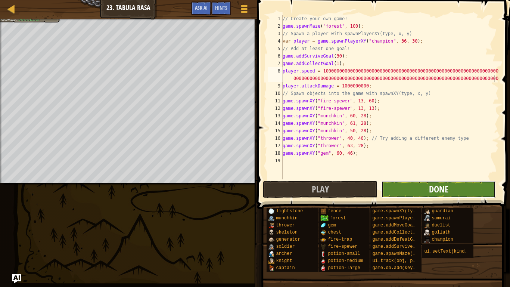
click at [433, 189] on span "Done" at bounding box center [438, 189] width 19 height 12
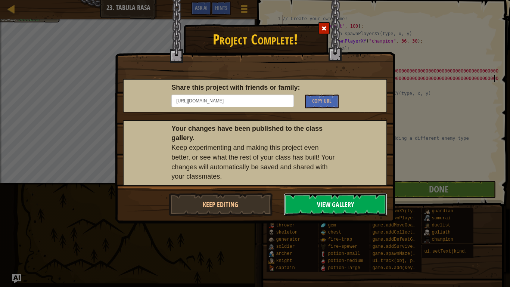
click at [316, 203] on button "View Gallery" at bounding box center [336, 204] width 104 height 22
